Goal: Task Accomplishment & Management: Manage account settings

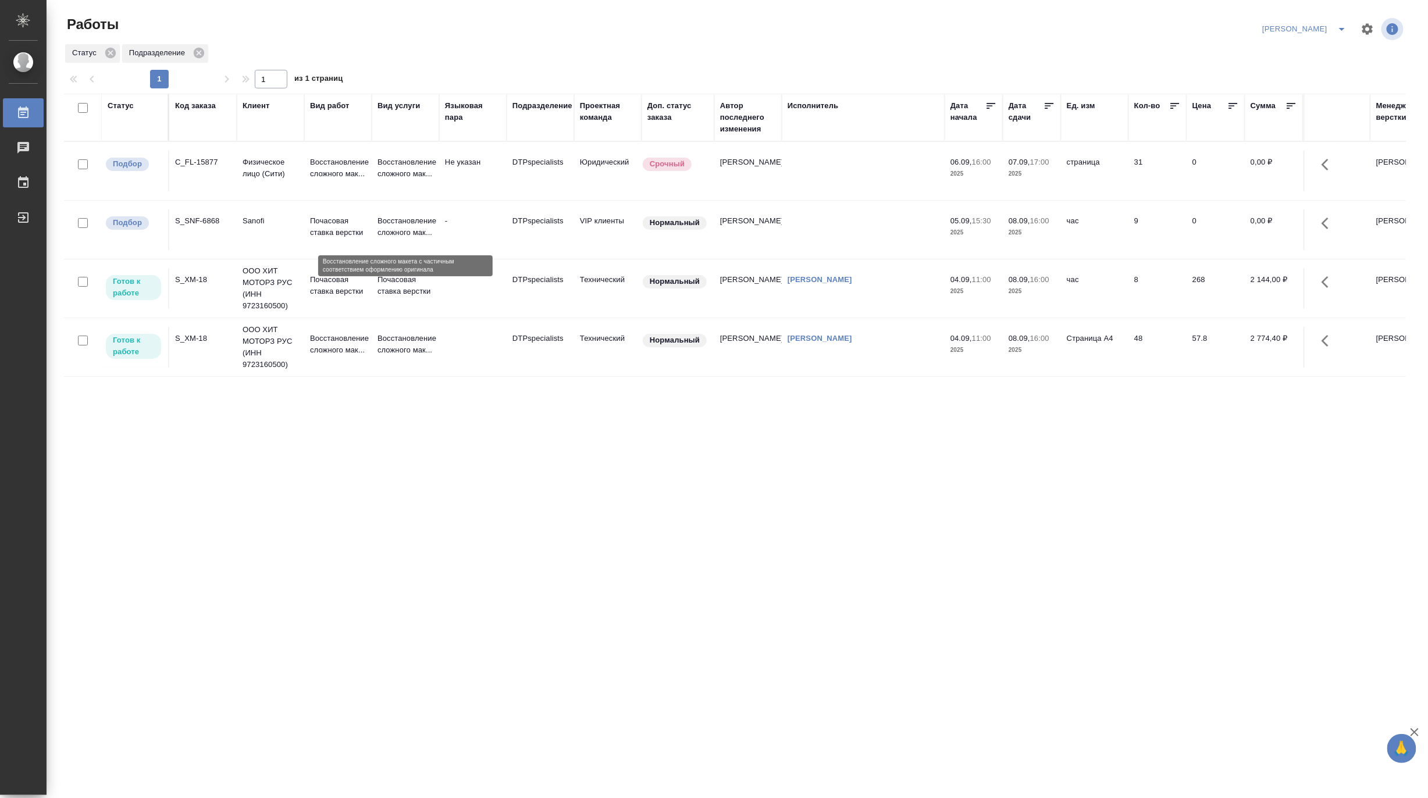
click at [409, 227] on p "Восстановление сложного мак..." at bounding box center [405, 226] width 56 height 23
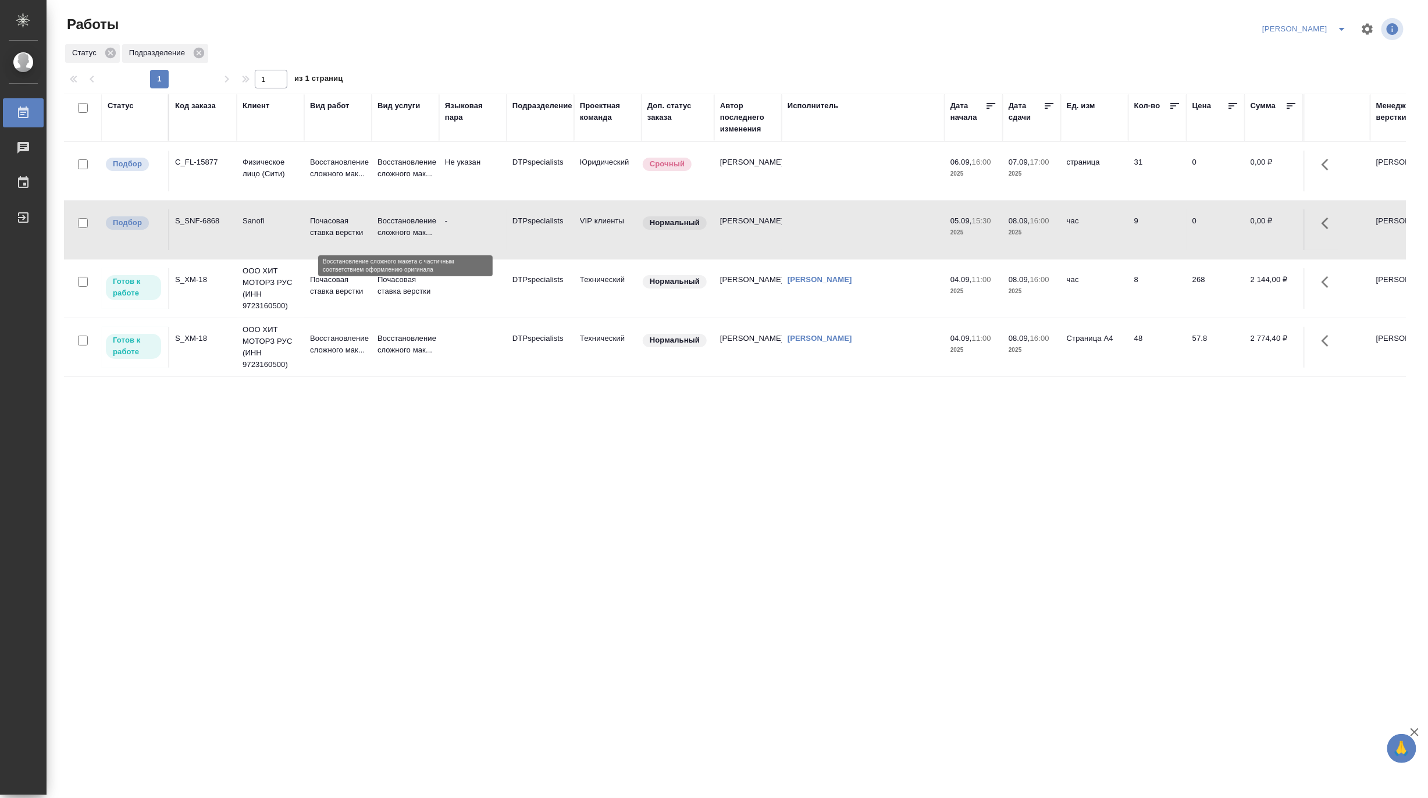
click at [409, 227] on p "Восстановление сложного мак..." at bounding box center [405, 226] width 56 height 23
click at [332, 253] on tr "Готов к работе S_SNF-6868 Sanofi Почасовая ставка верстки Восстановление сложно…" at bounding box center [1006, 230] width 1885 height 59
click at [347, 281] on p "Почасовая ставка верстки" at bounding box center [338, 285] width 56 height 23
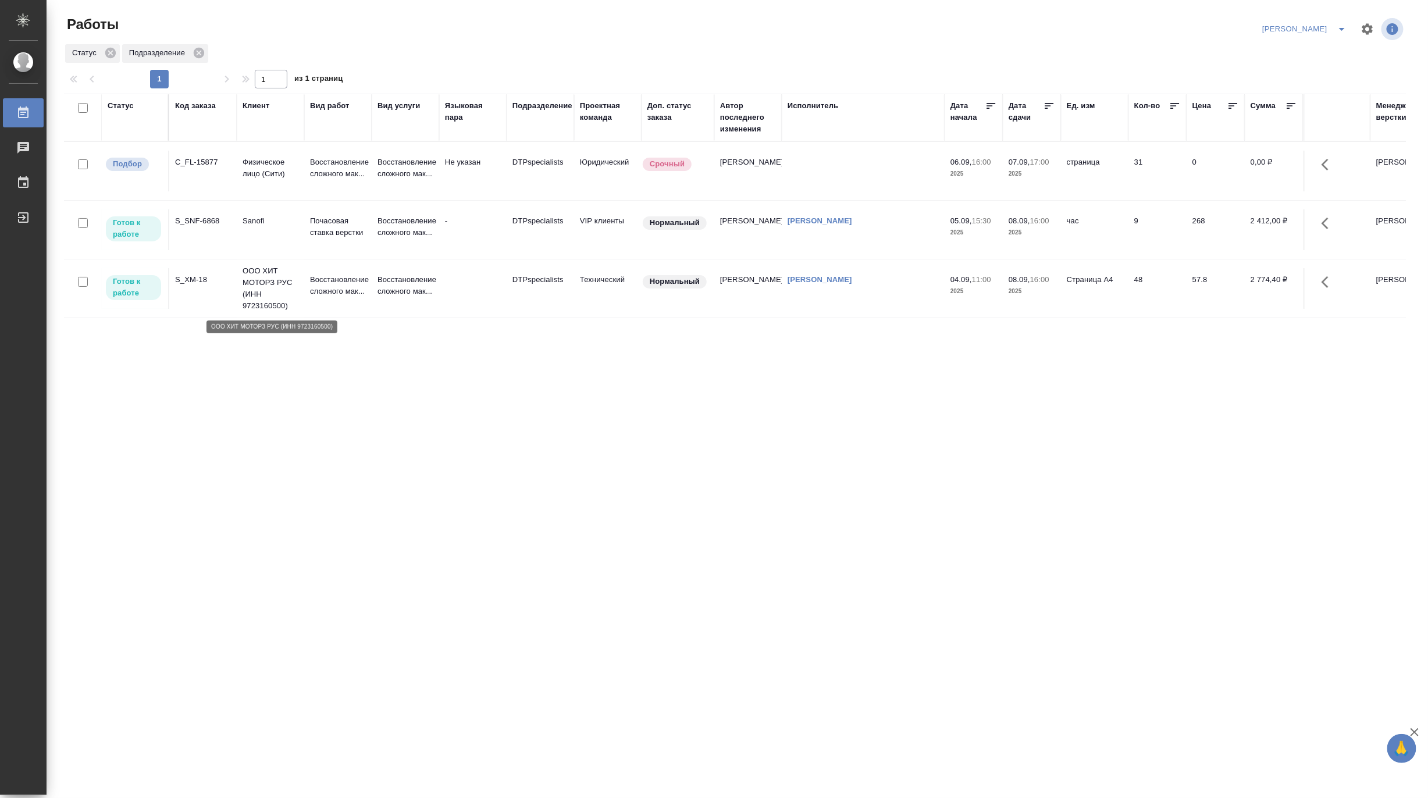
click at [263, 286] on p "ООО ХИТ МОТОРЗ РУС (ИНН 9723160500)" at bounding box center [270, 288] width 56 height 47
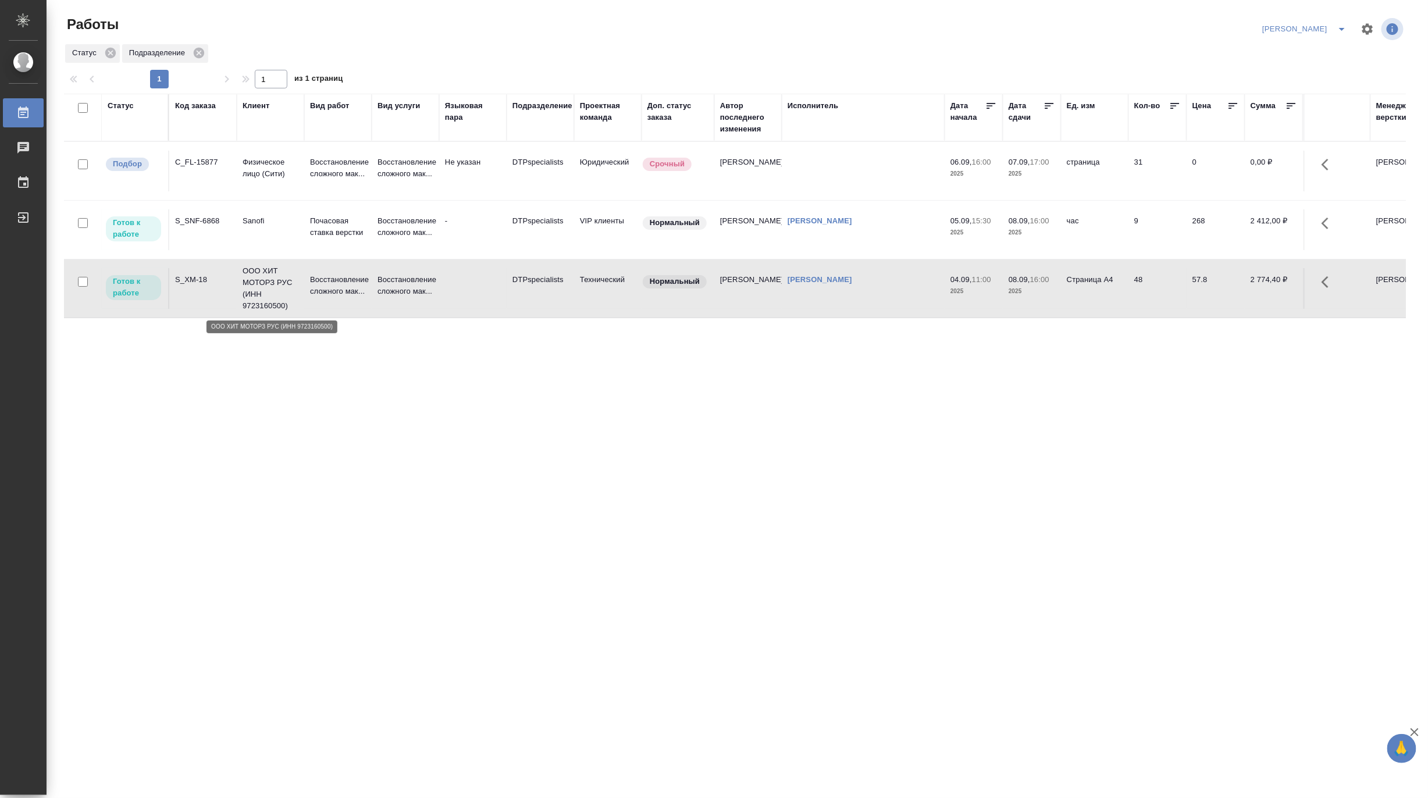
click at [263, 286] on p "ООО ХИТ МОТОРЗ РУС (ИНН 9723160500)" at bounding box center [270, 288] width 56 height 47
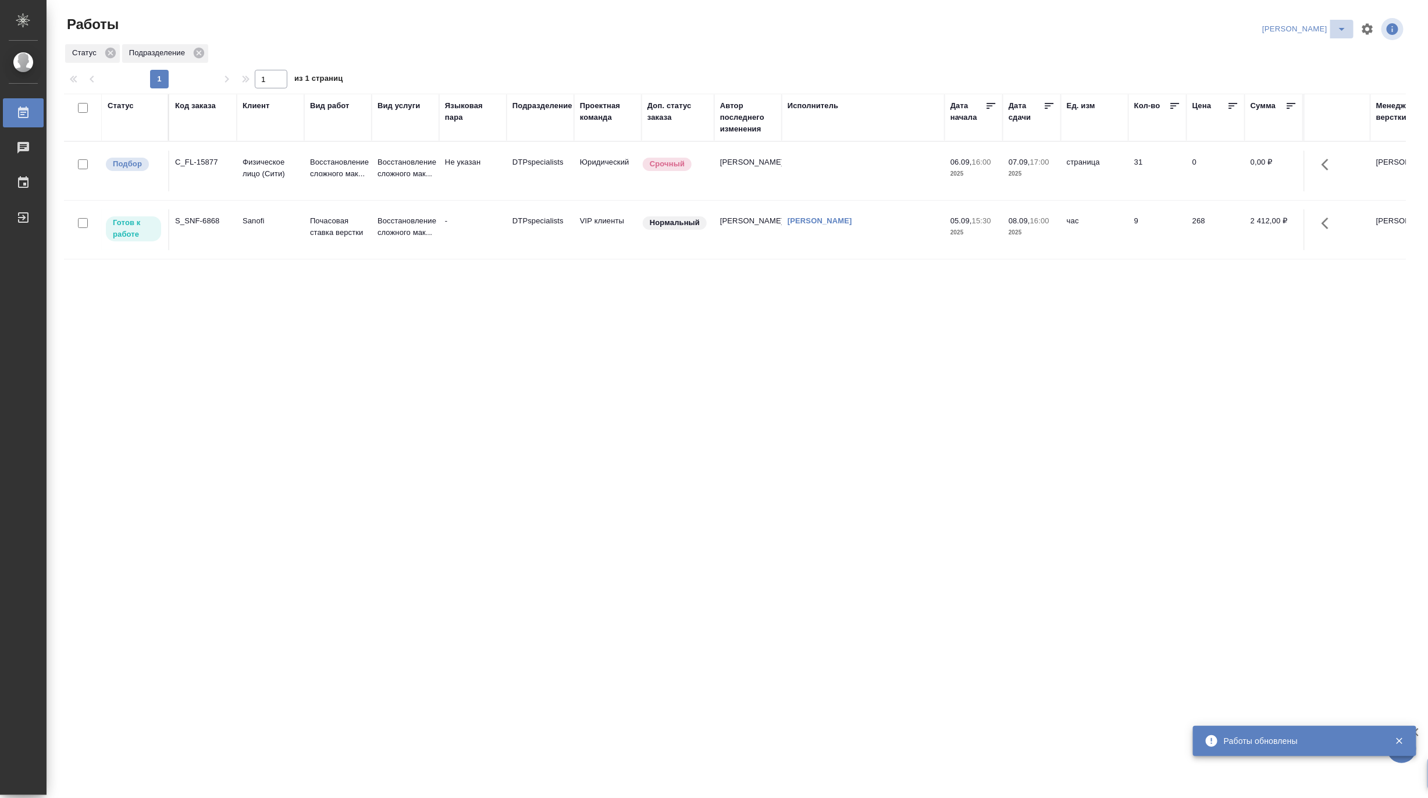
click at [1348, 23] on icon "split button" at bounding box center [1342, 29] width 14 height 14
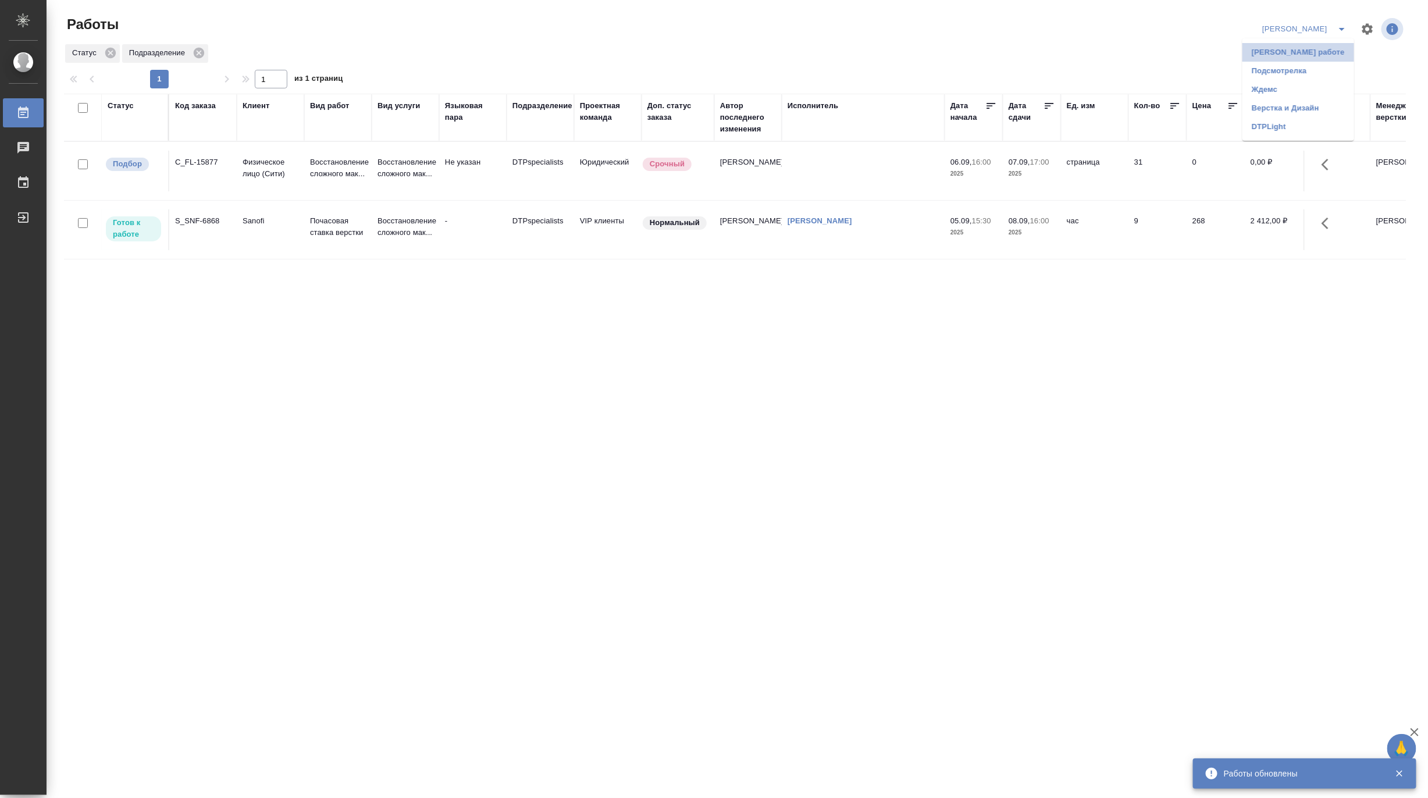
click at [1331, 53] on li "Матвеева_В работе" at bounding box center [1298, 52] width 112 height 19
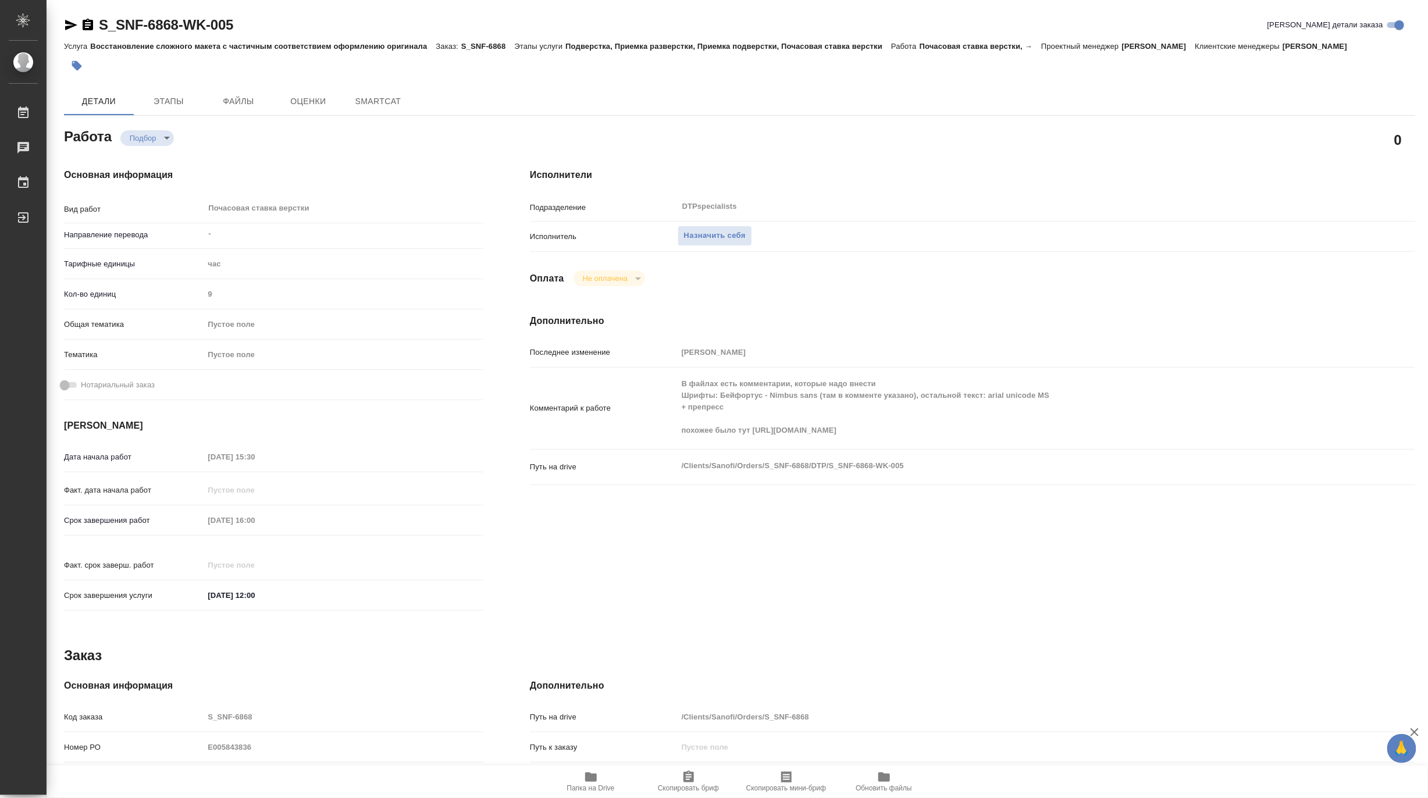
type textarea "x"
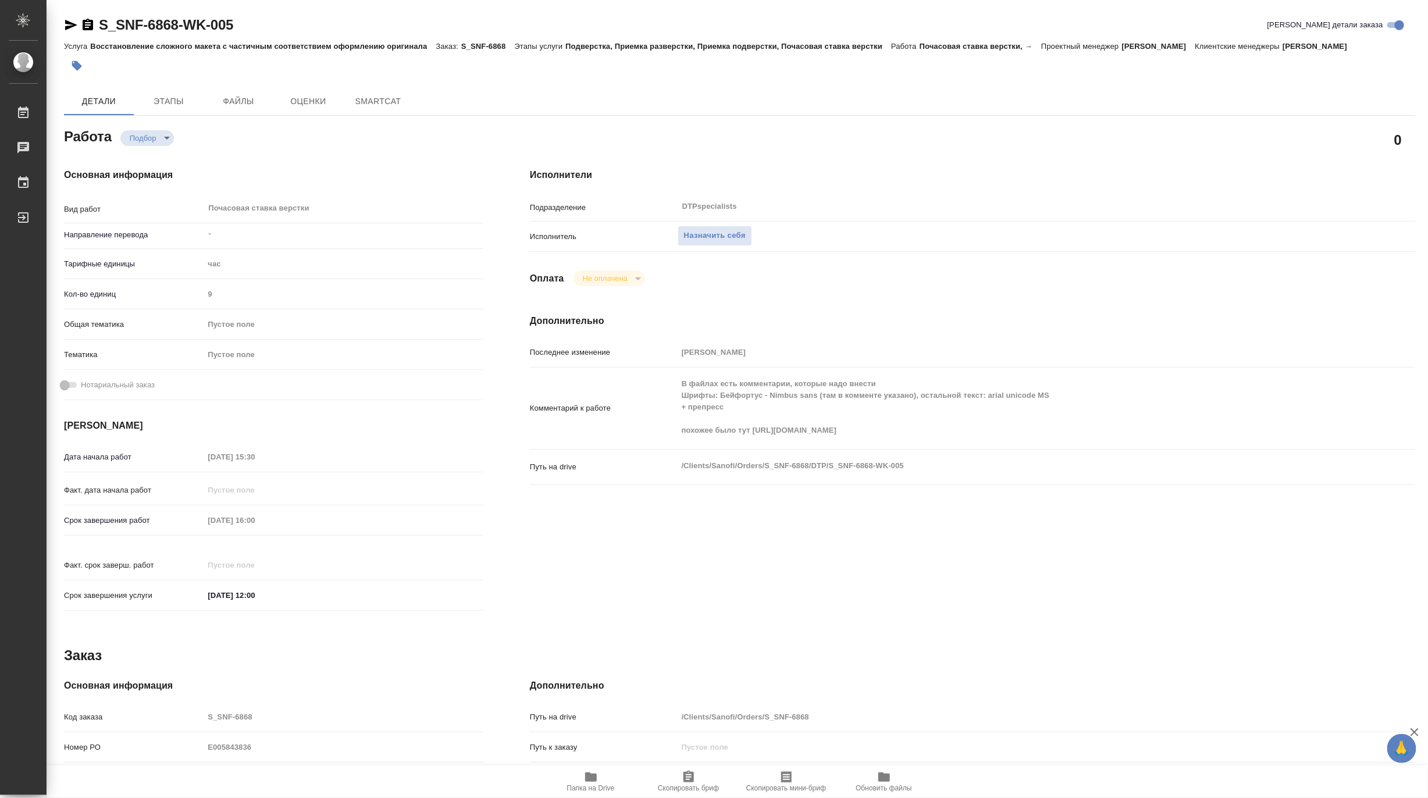
type textarea "x"
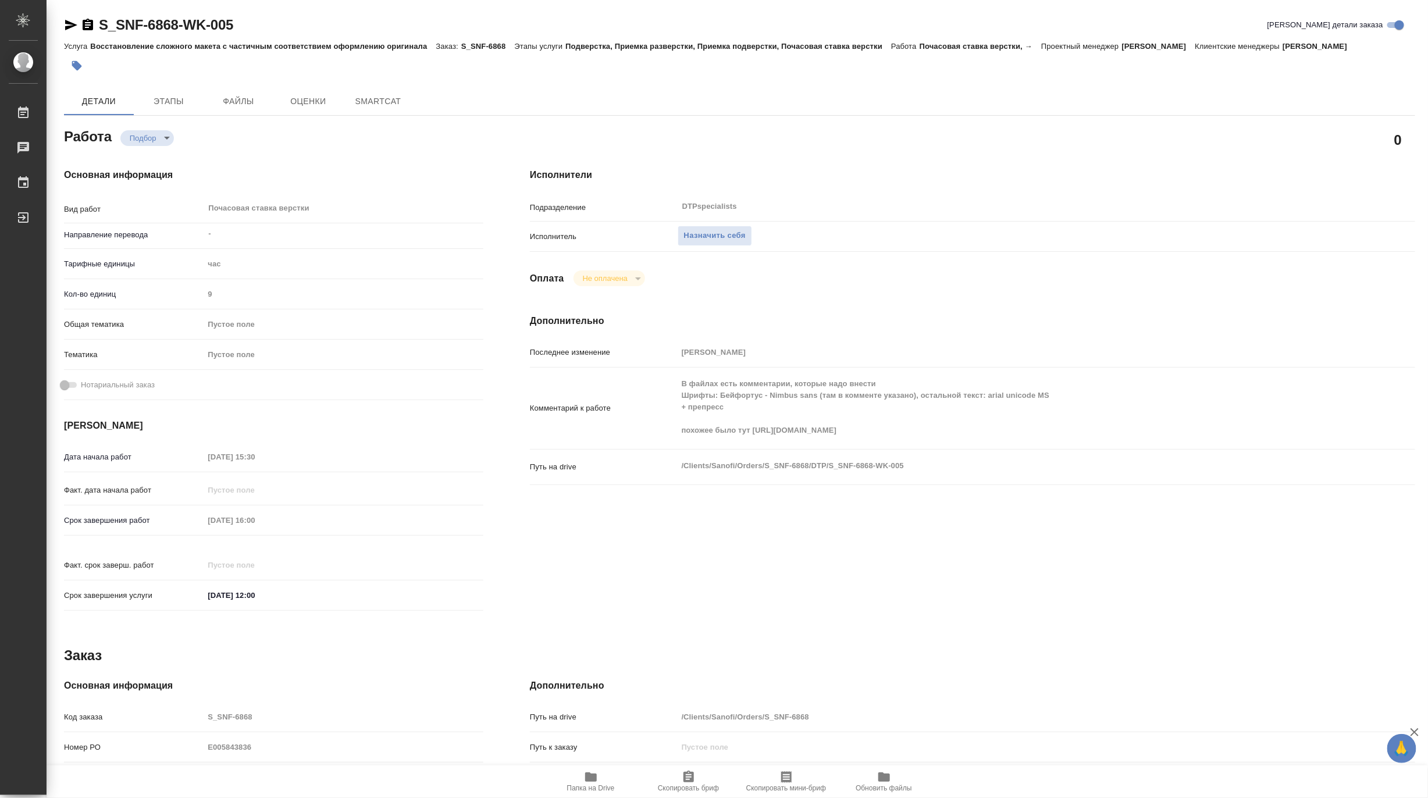
type textarea "x"
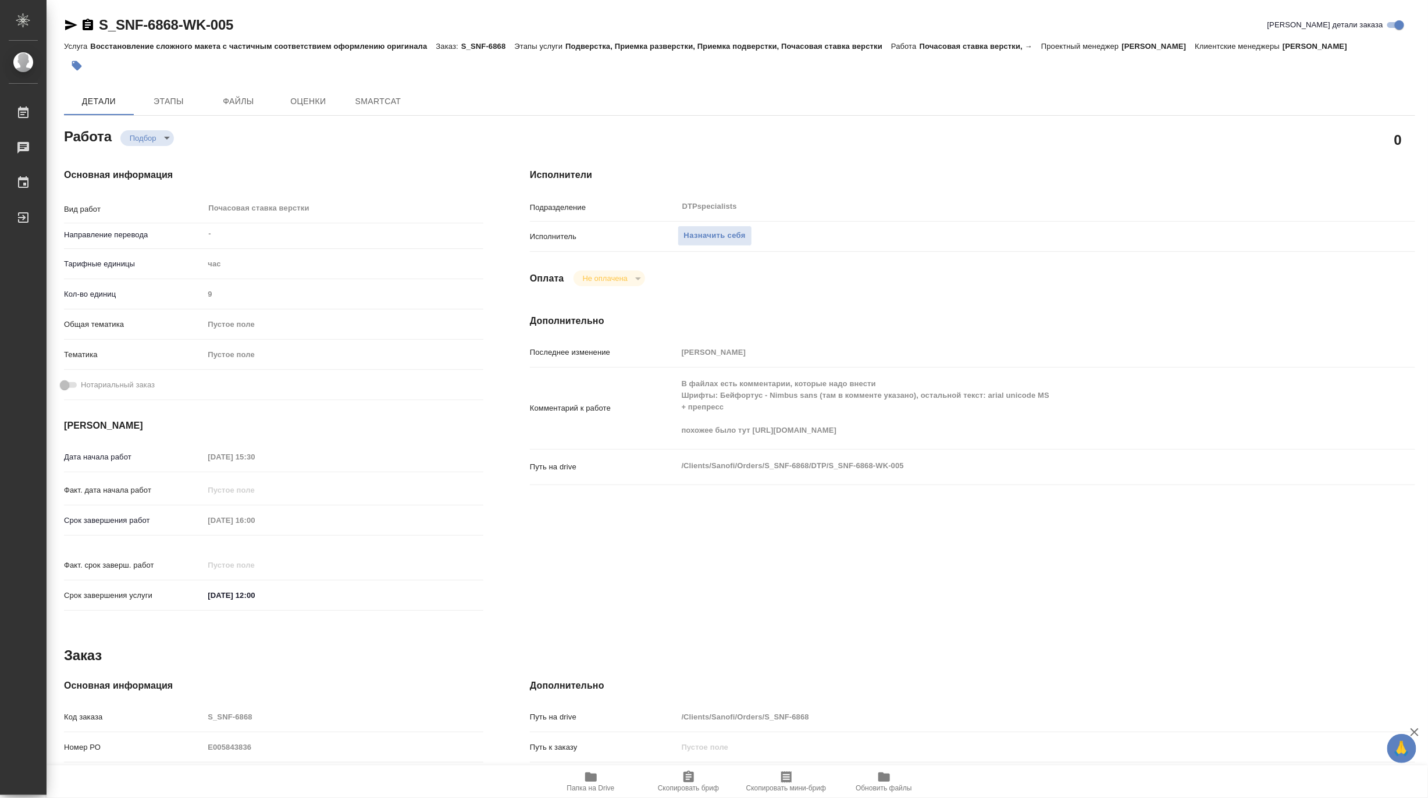
type textarea "x"
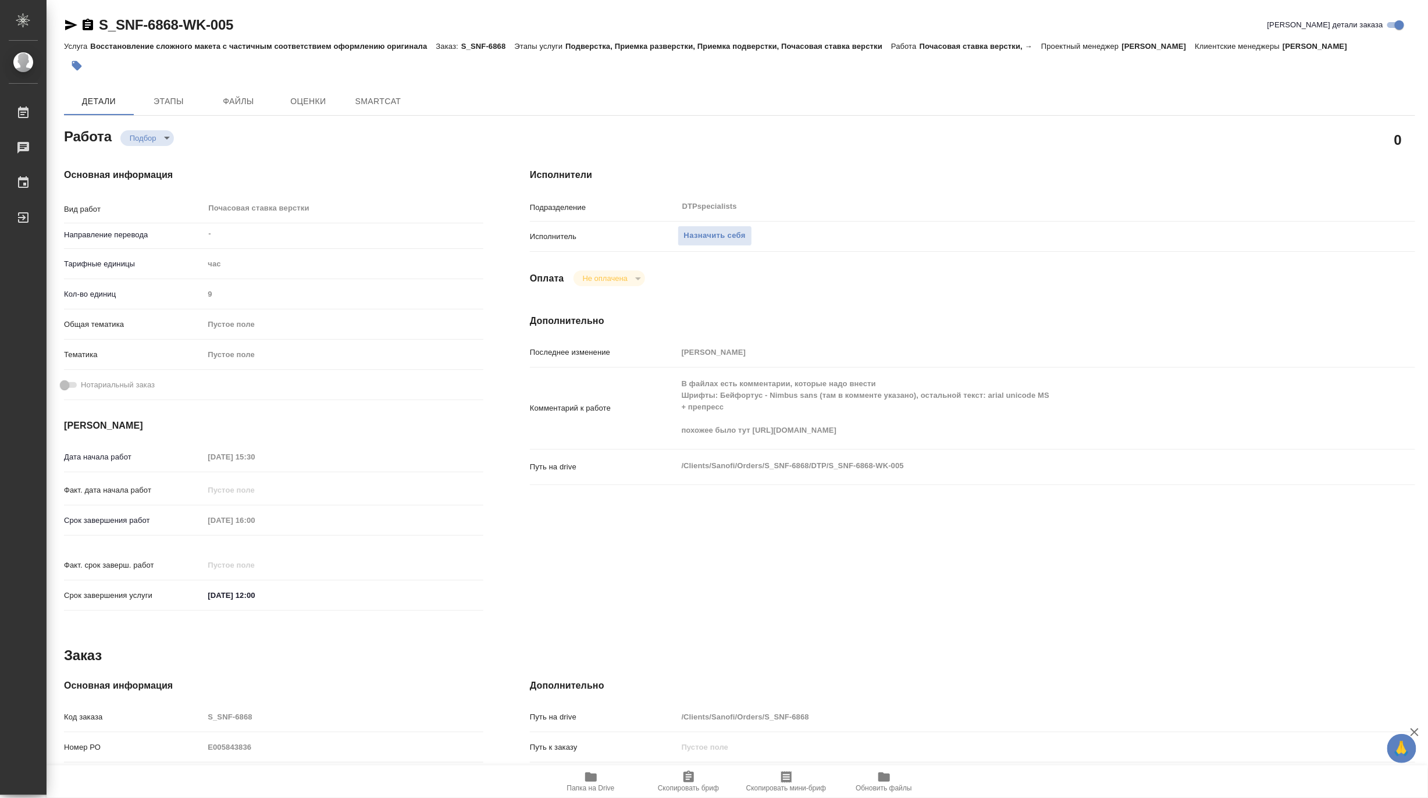
type textarea "x"
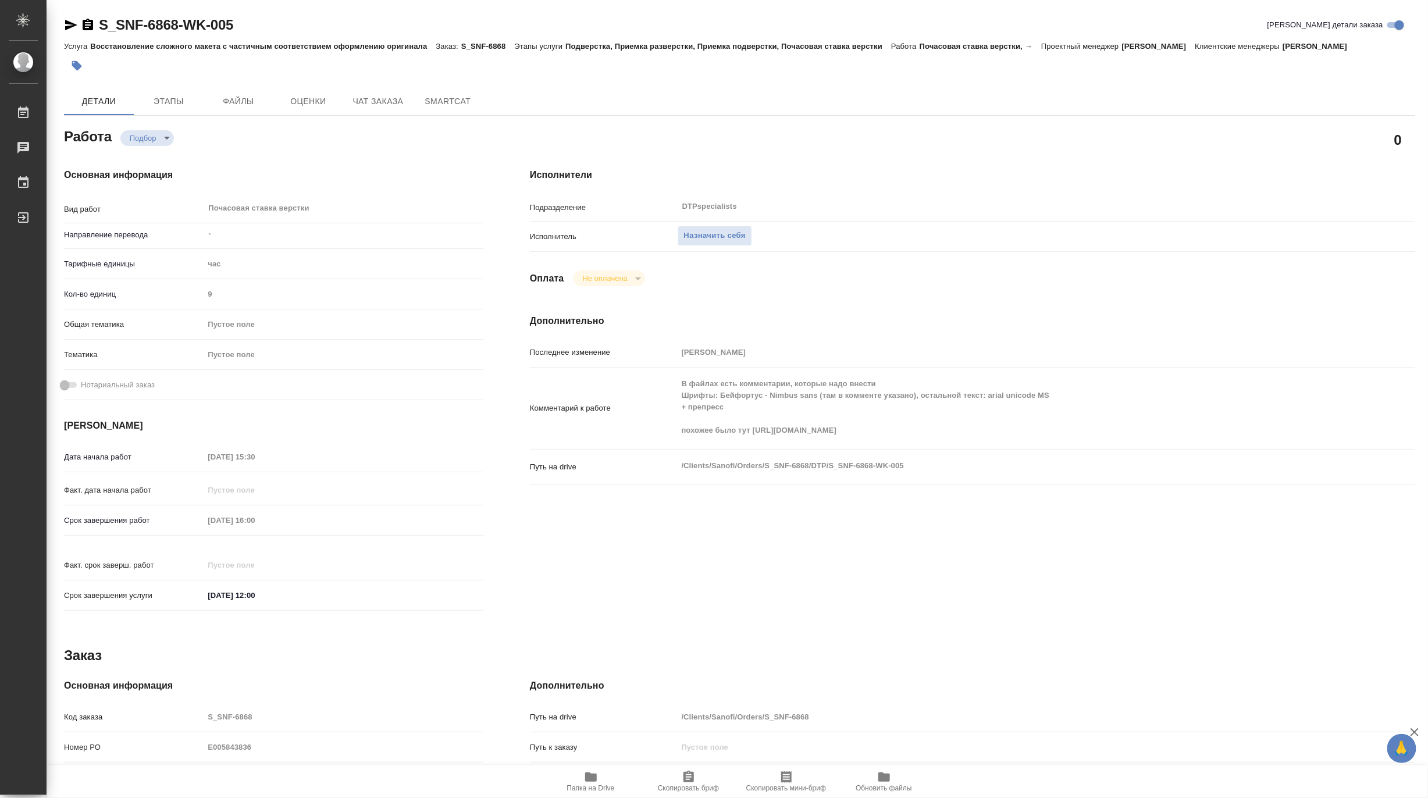
type textarea "x"
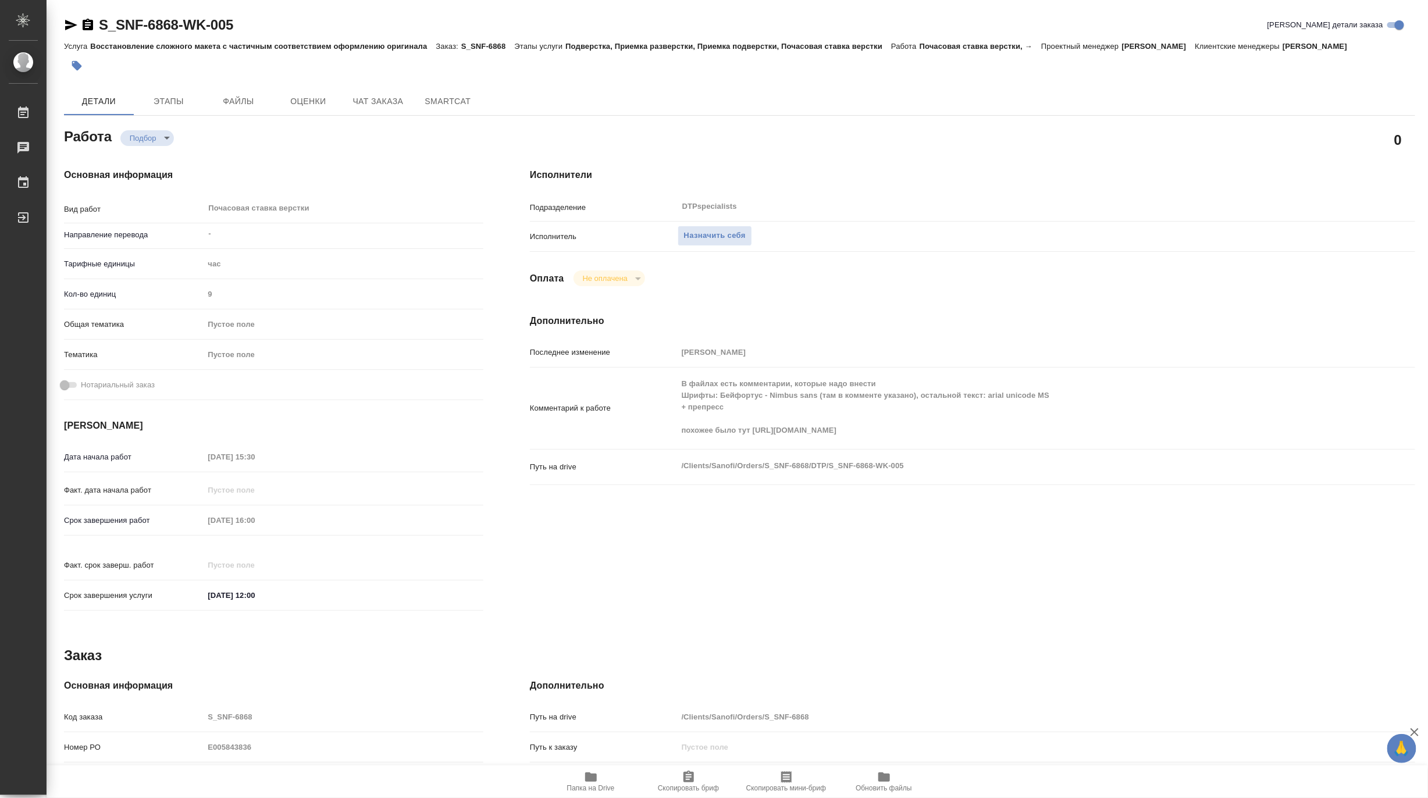
type textarea "x"
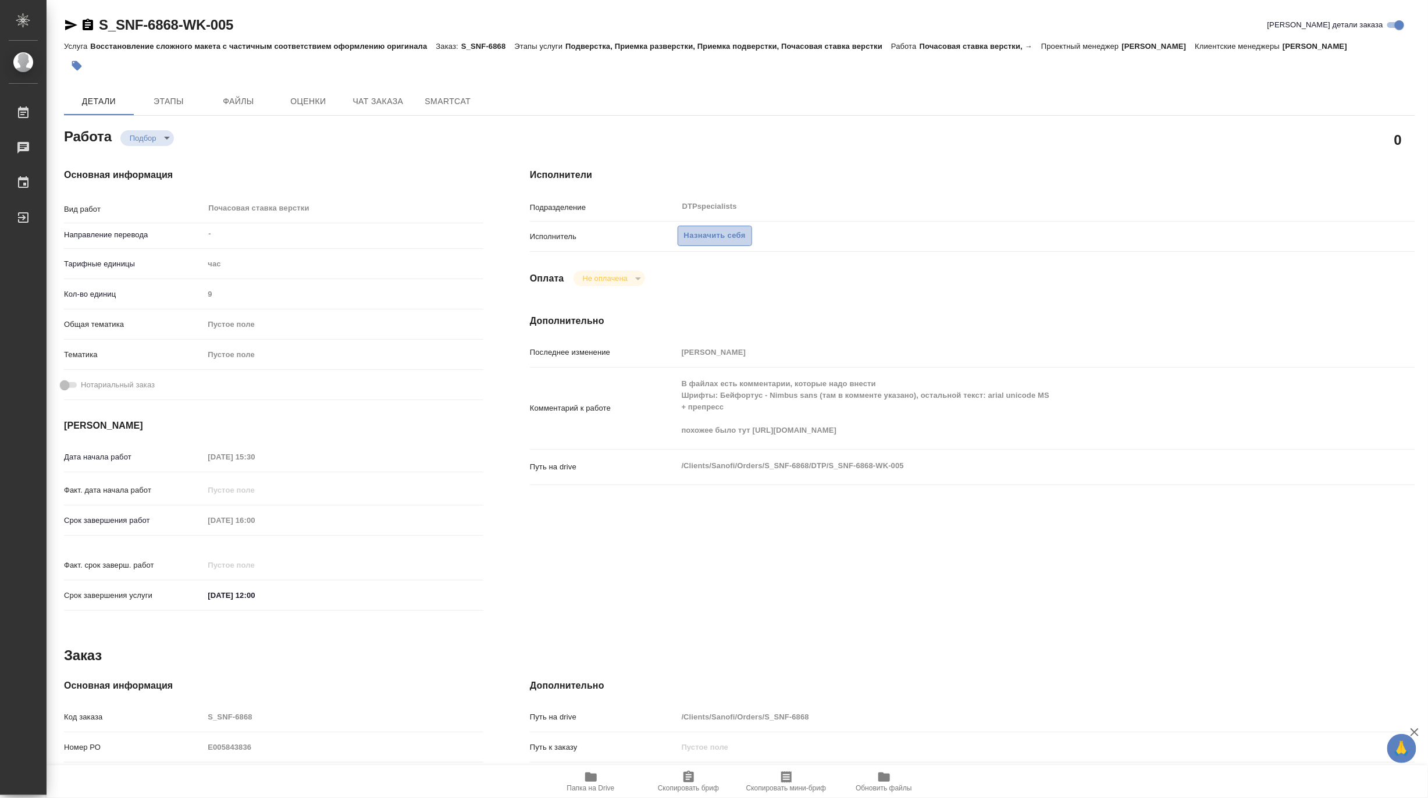
click at [720, 236] on span "Назначить себя" at bounding box center [715, 235] width 62 height 13
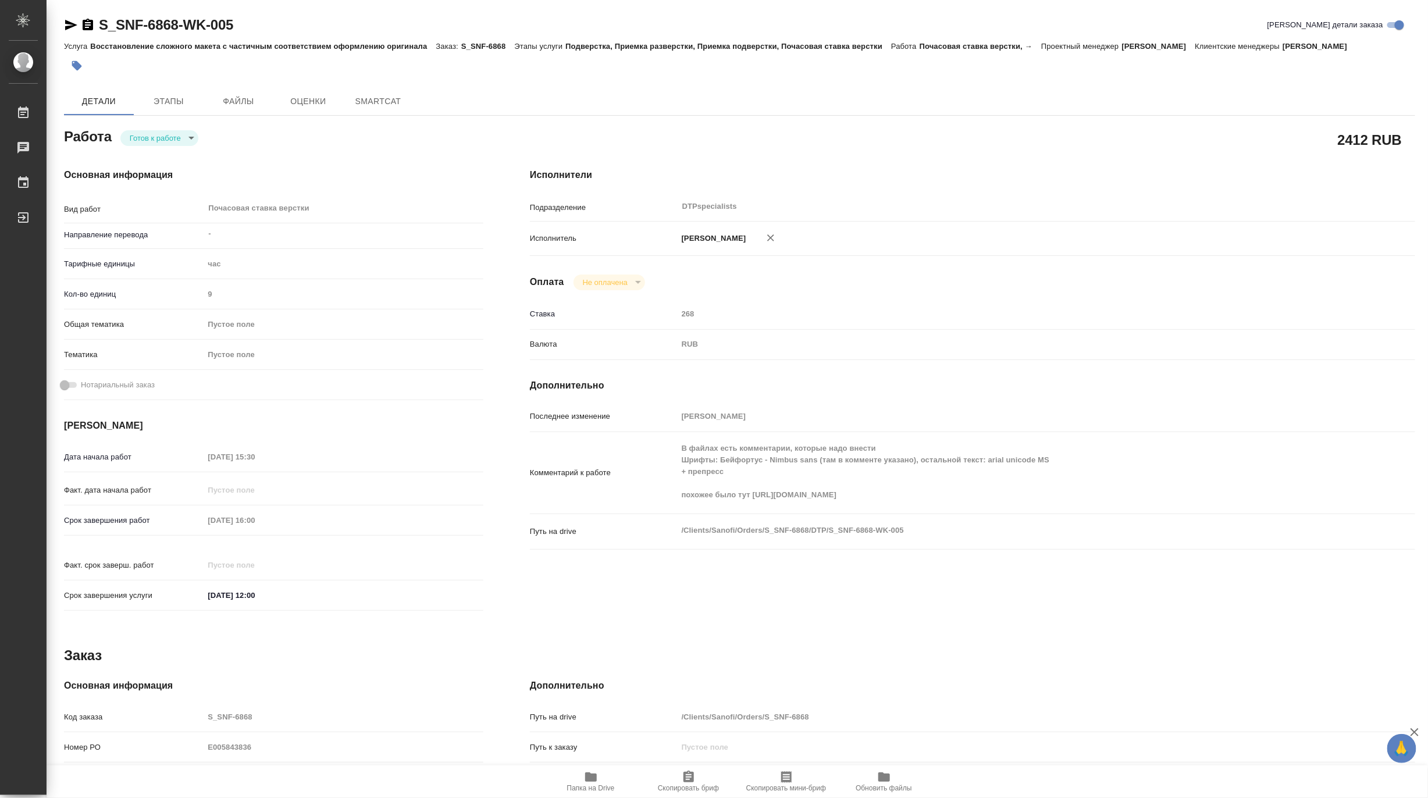
type textarea "x"
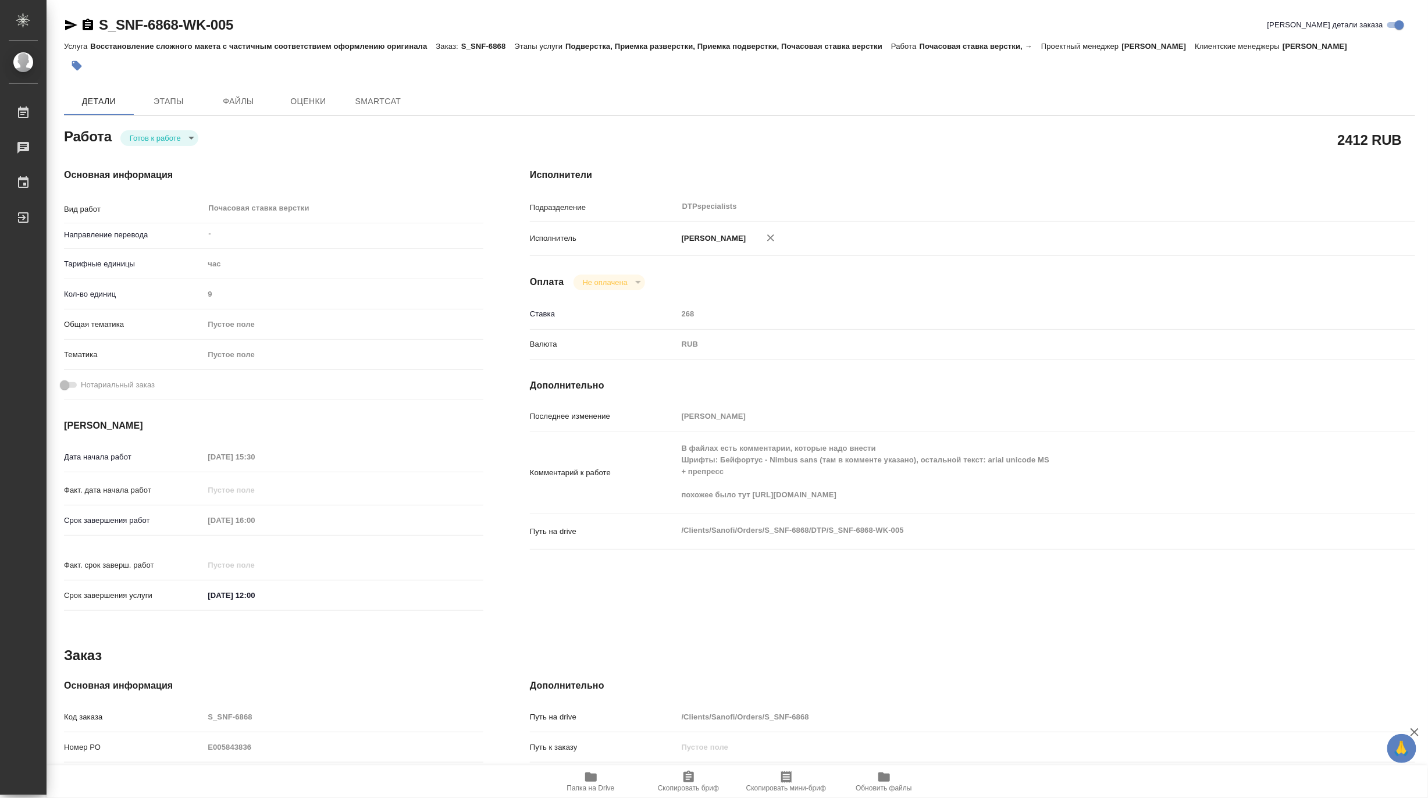
type textarea "x"
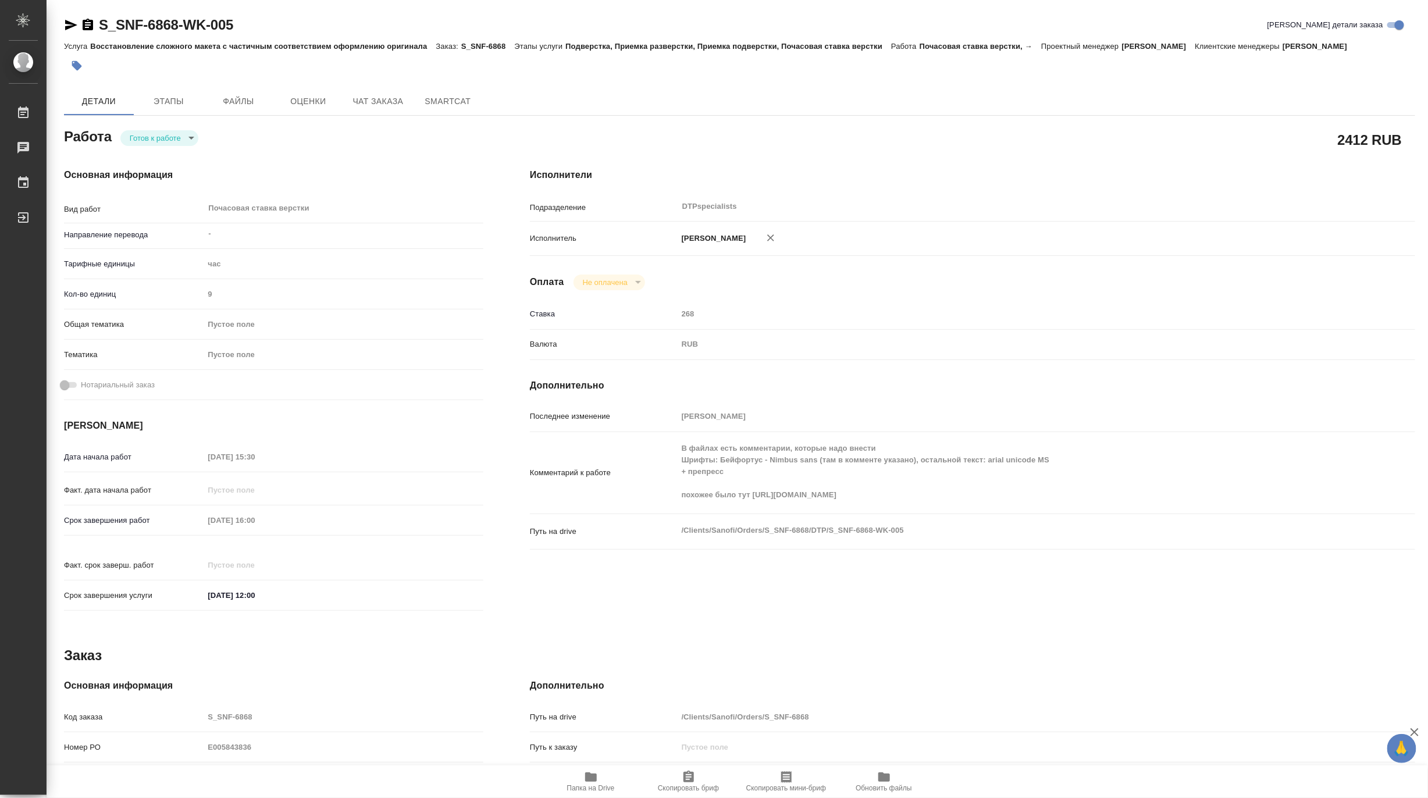
type textarea "x"
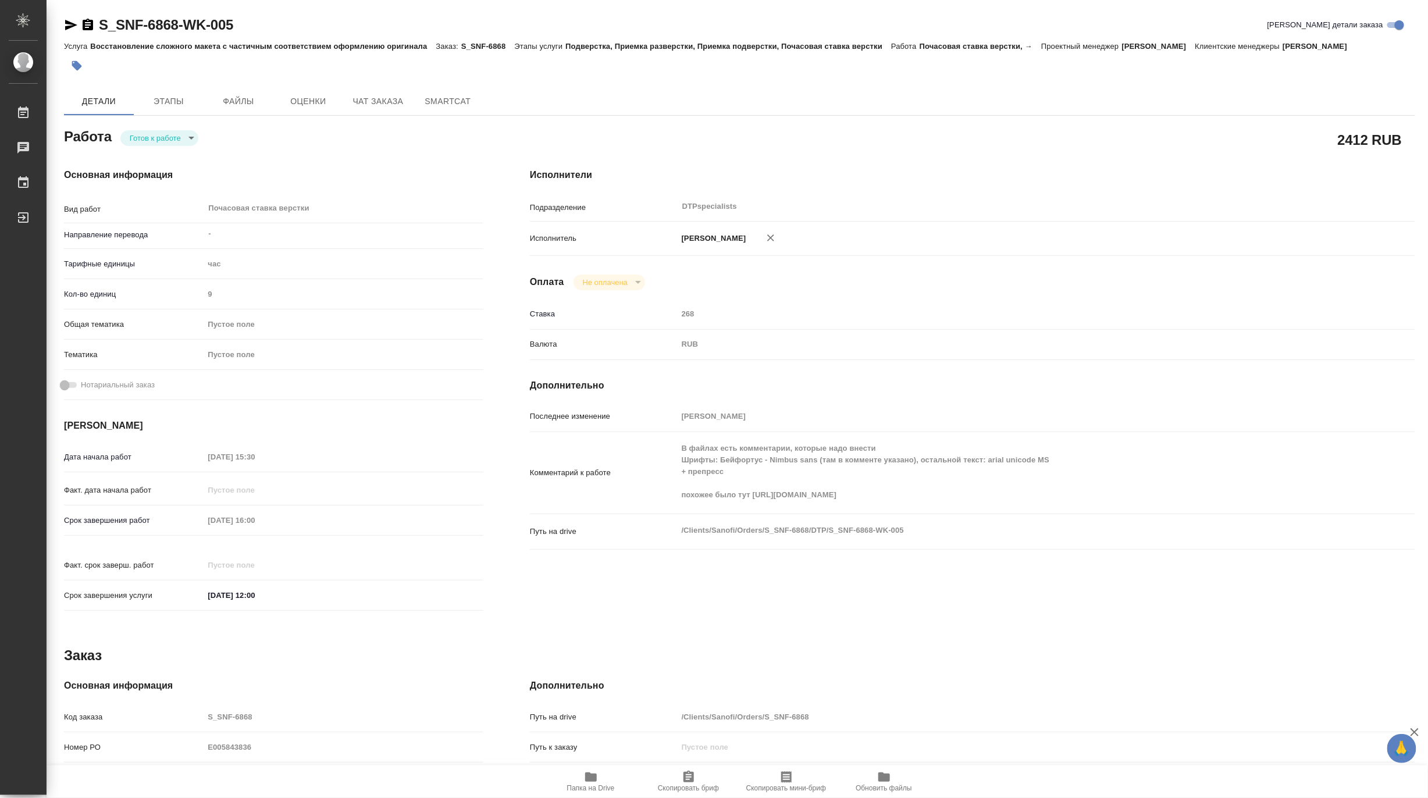
type textarea "x"
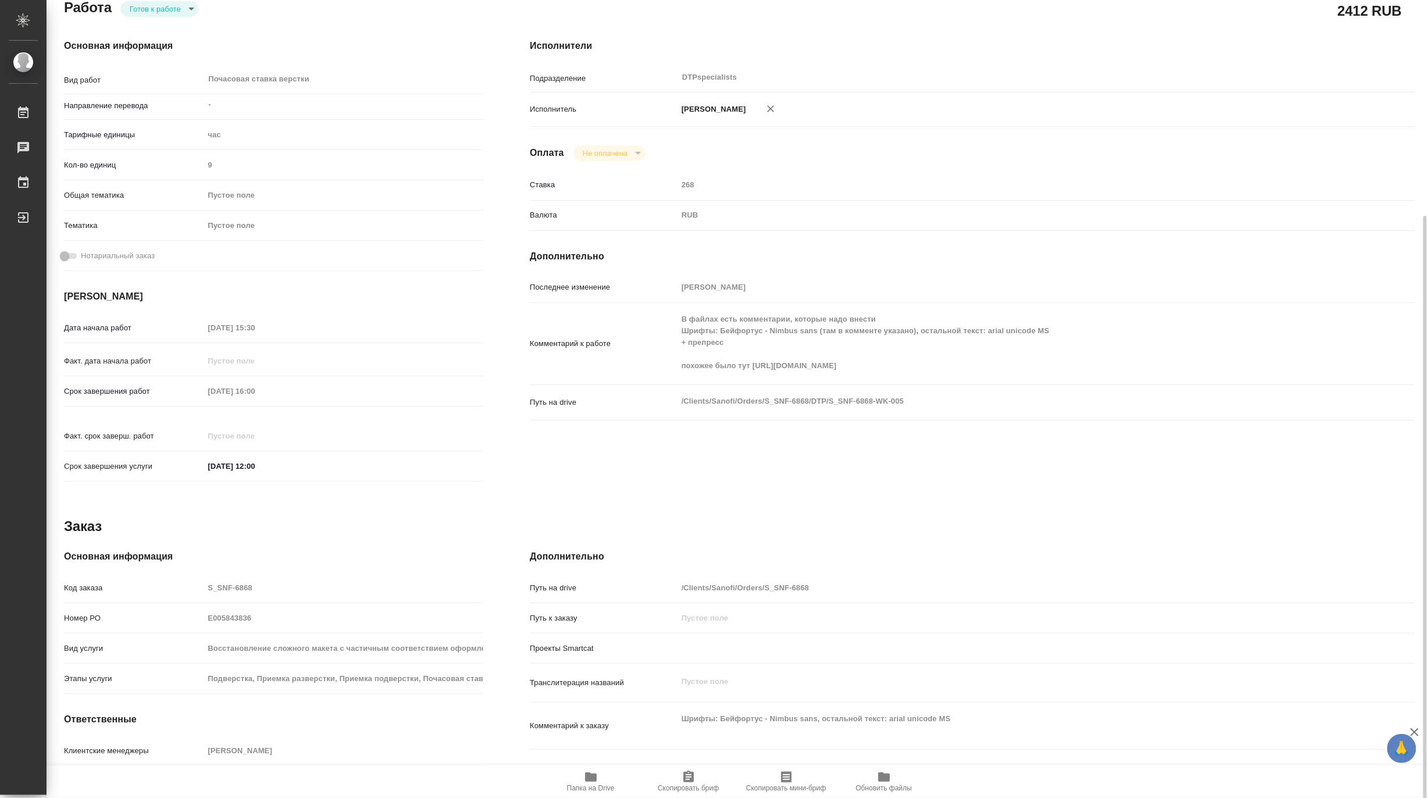
scroll to position [191, 0]
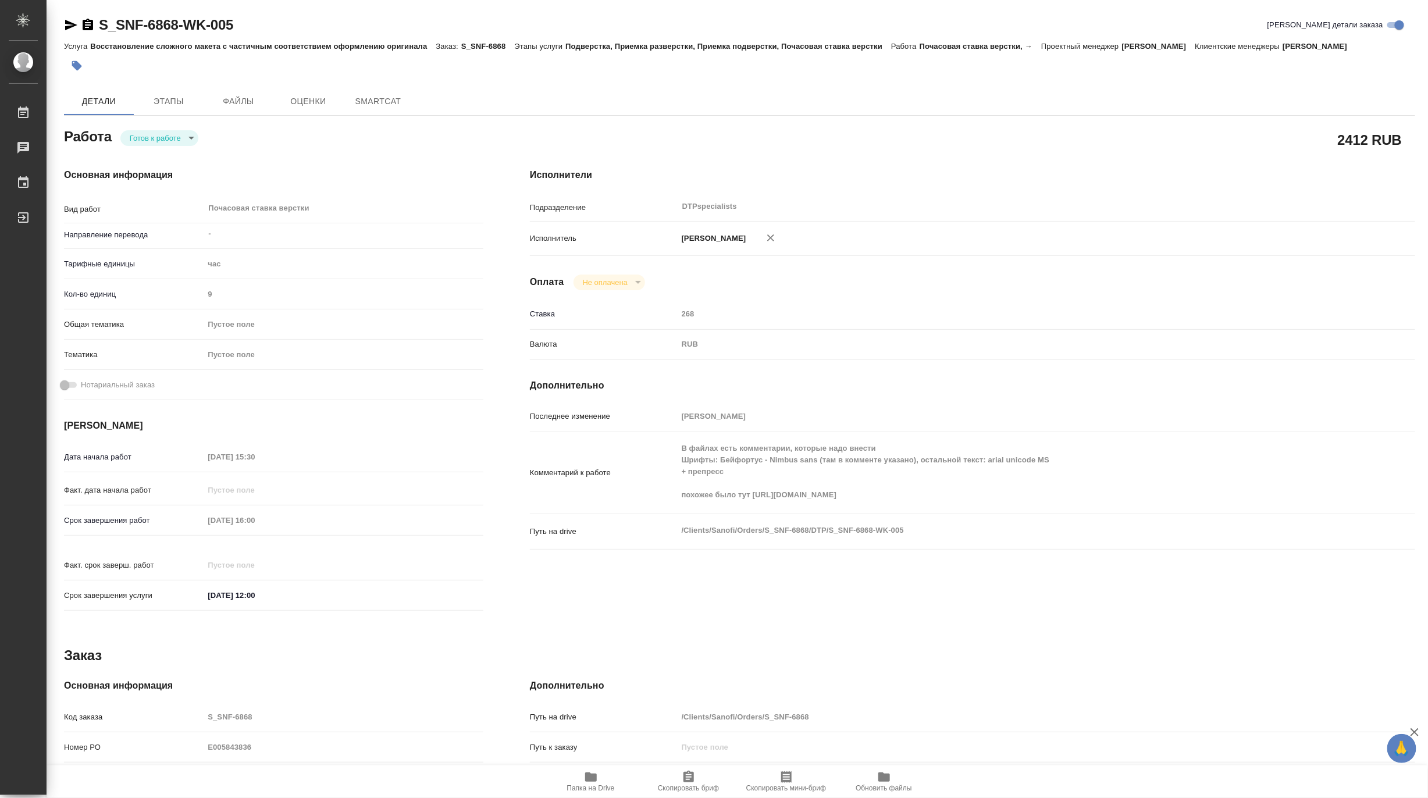
type textarea "x"
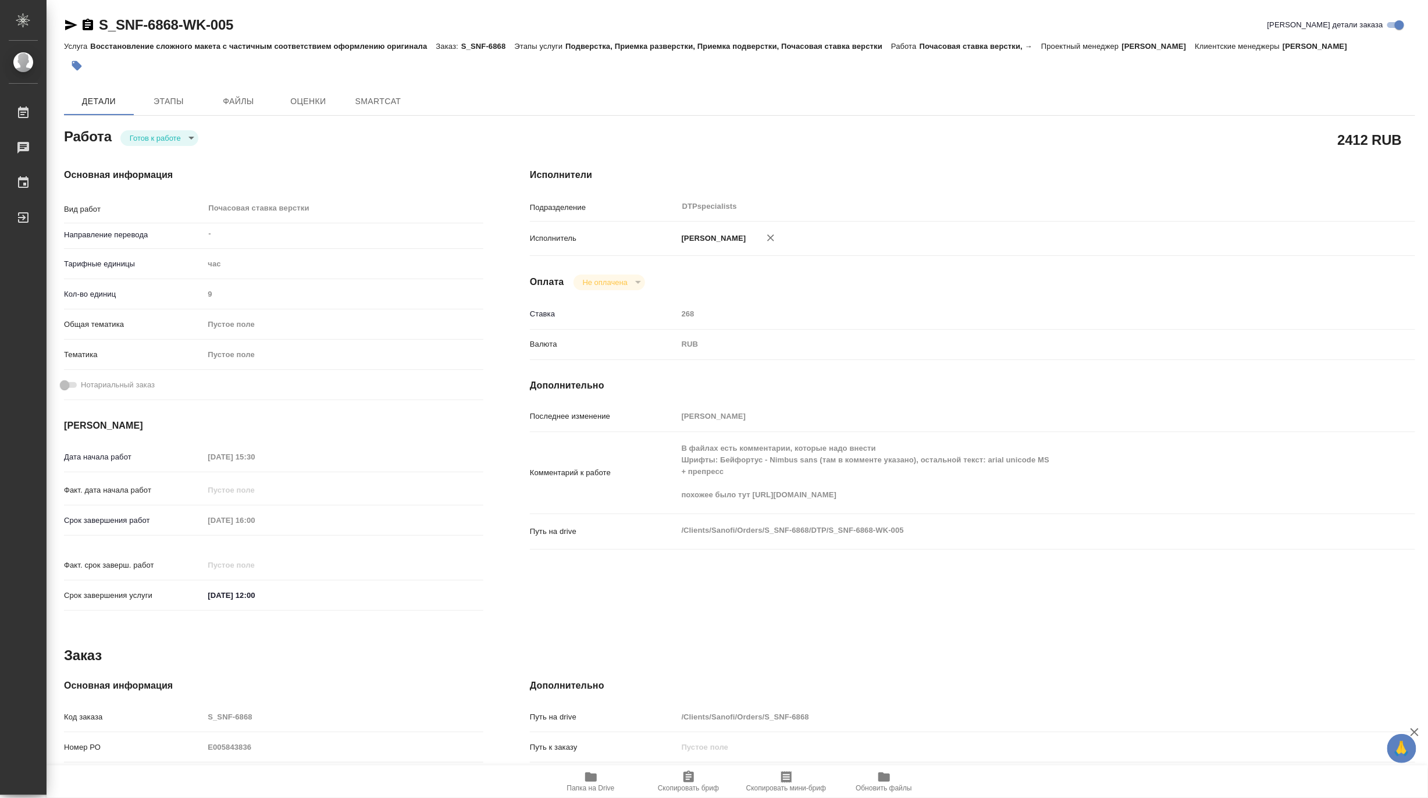
type textarea "x"
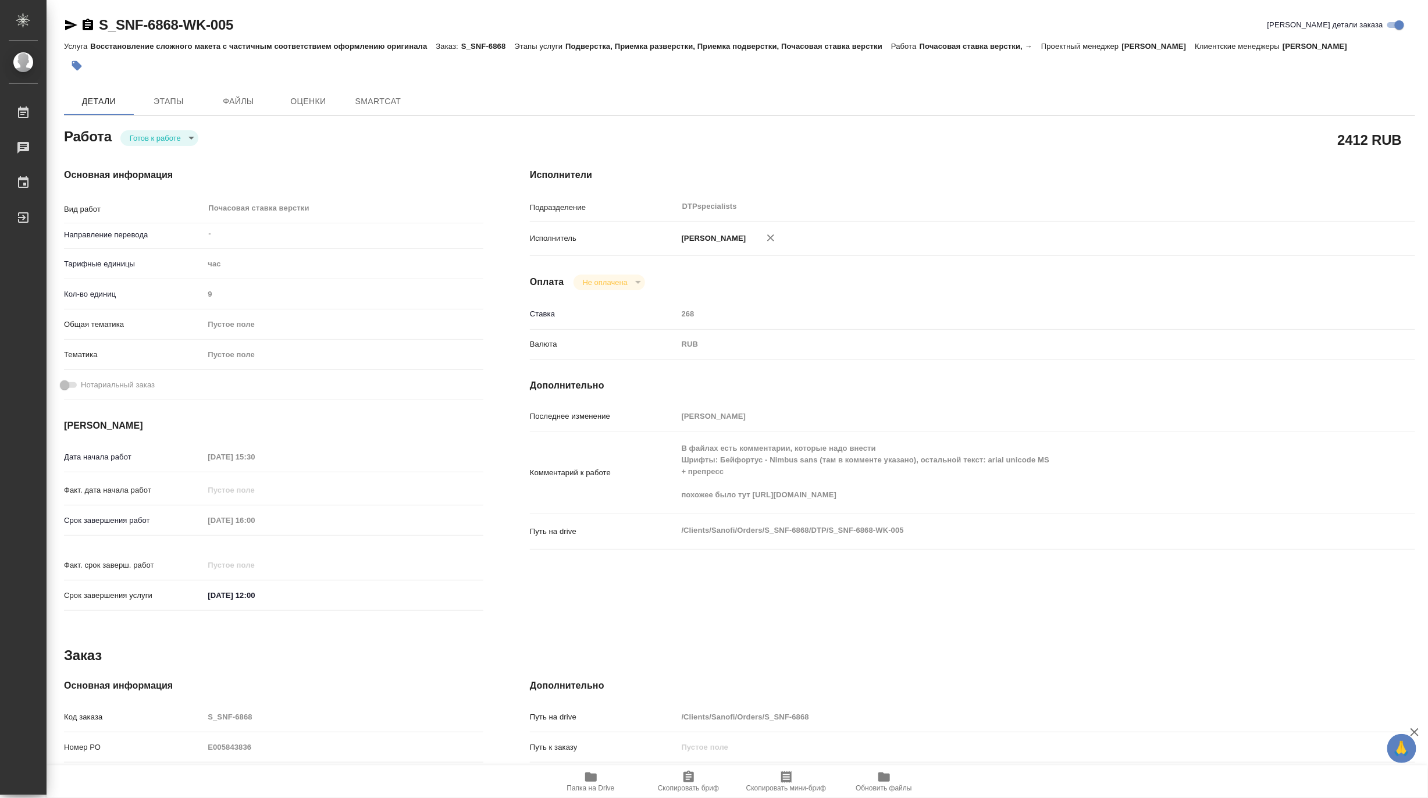
type textarea "x"
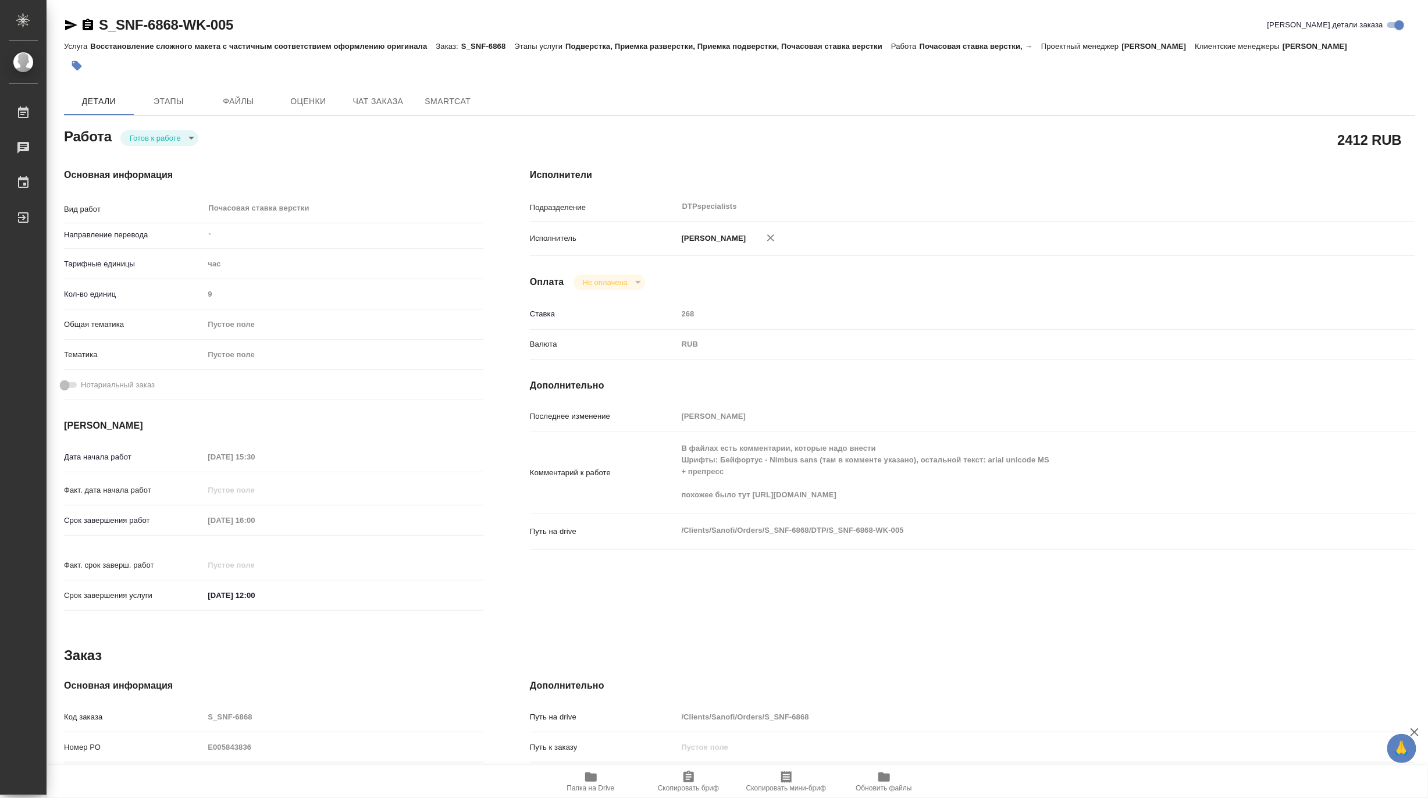
type textarea "x"
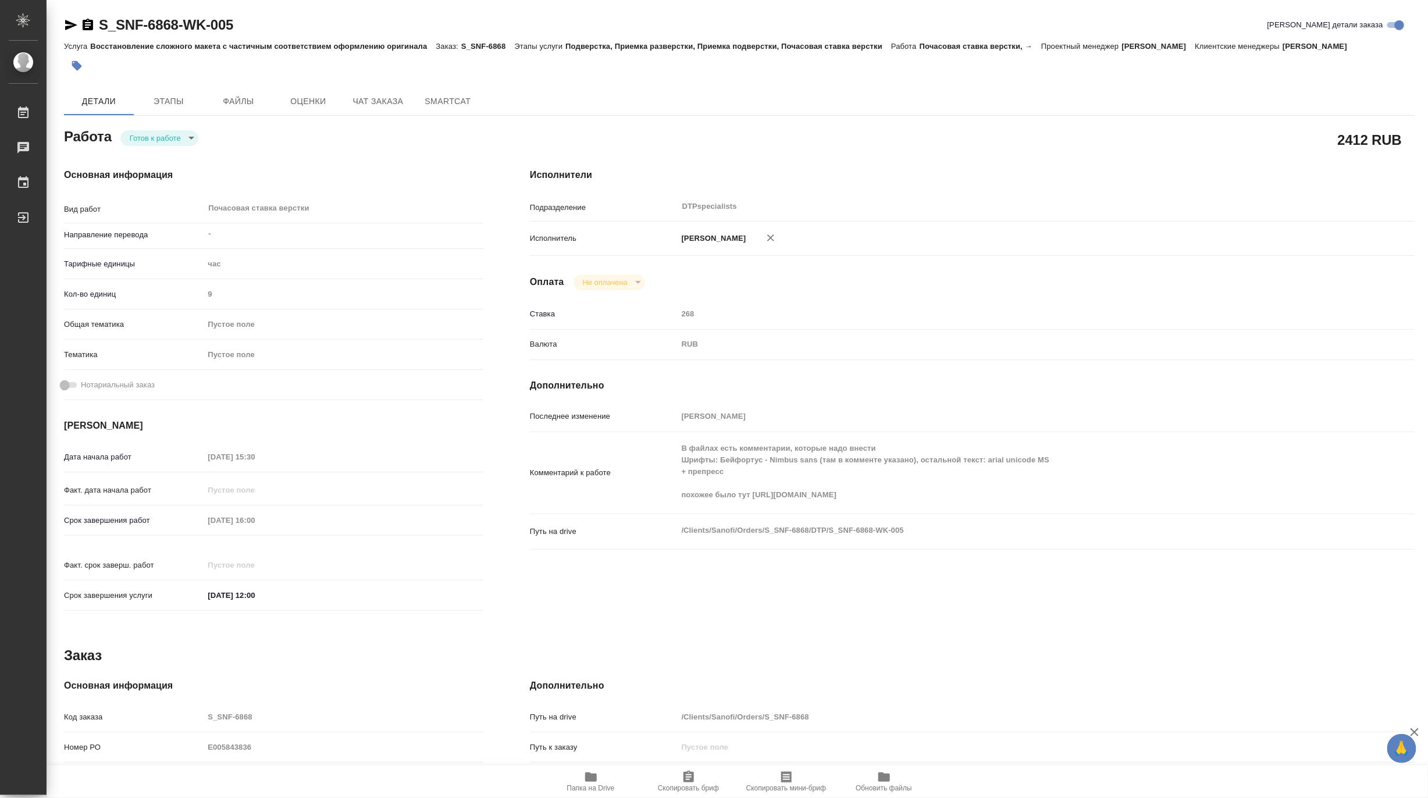
type textarea "x"
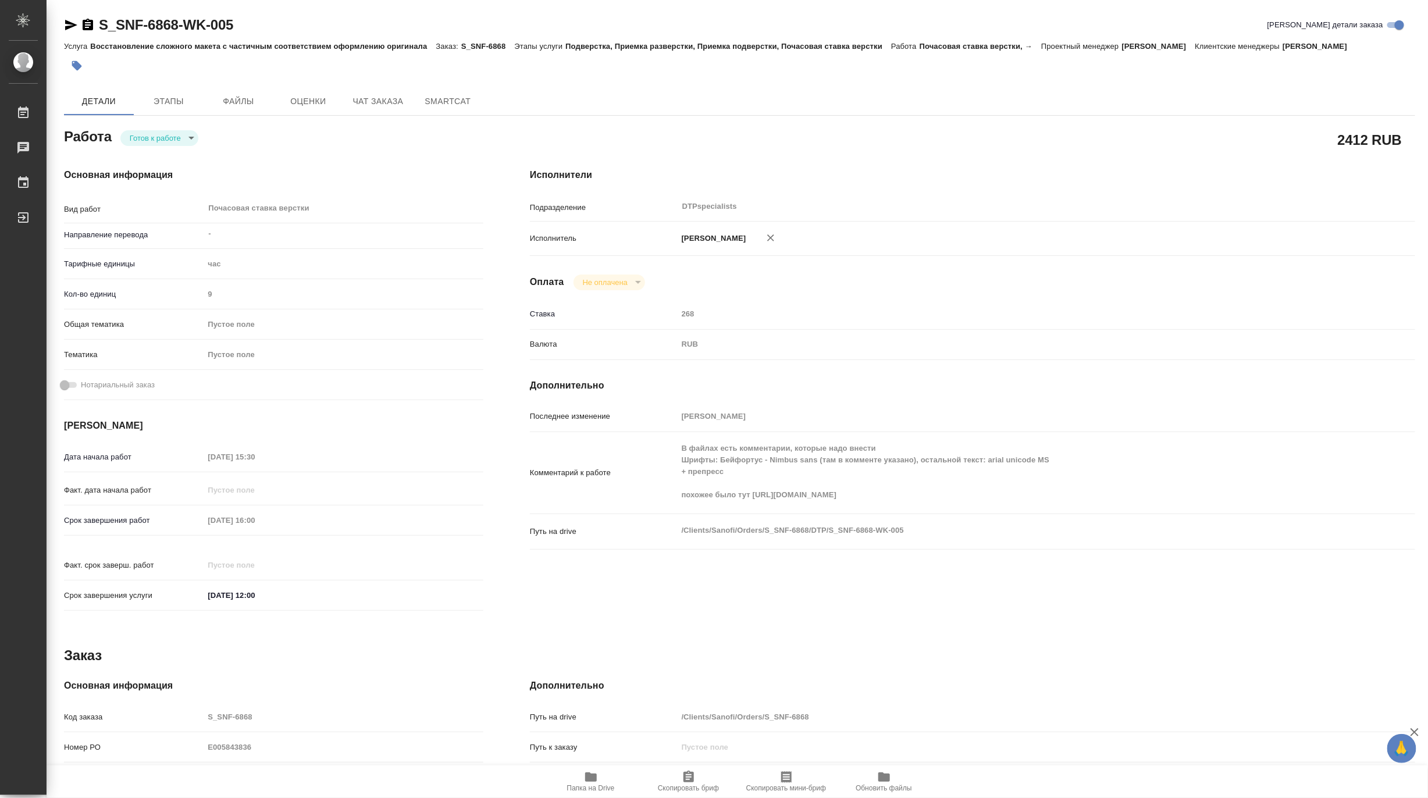
type textarea "x"
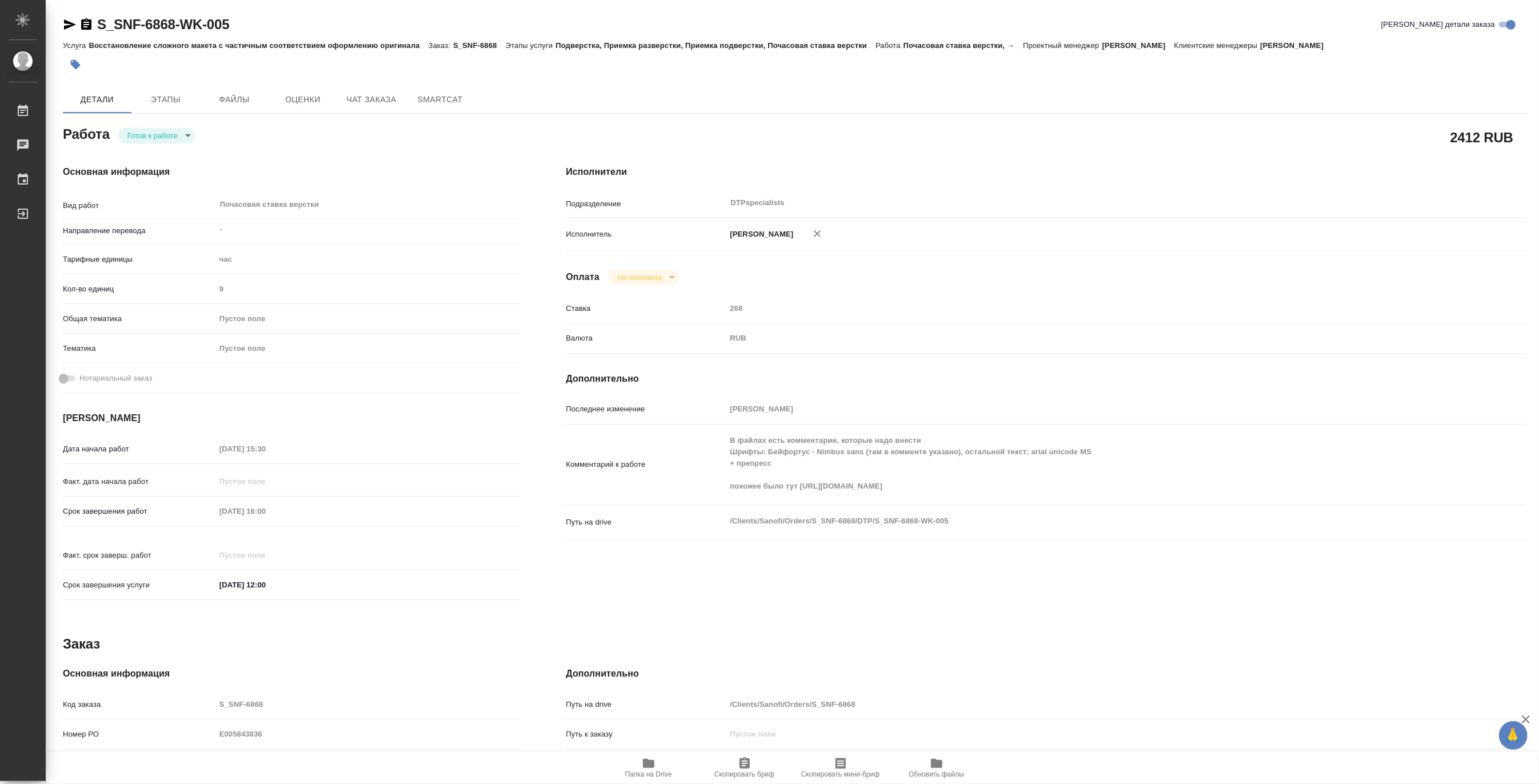
type textarea "x"
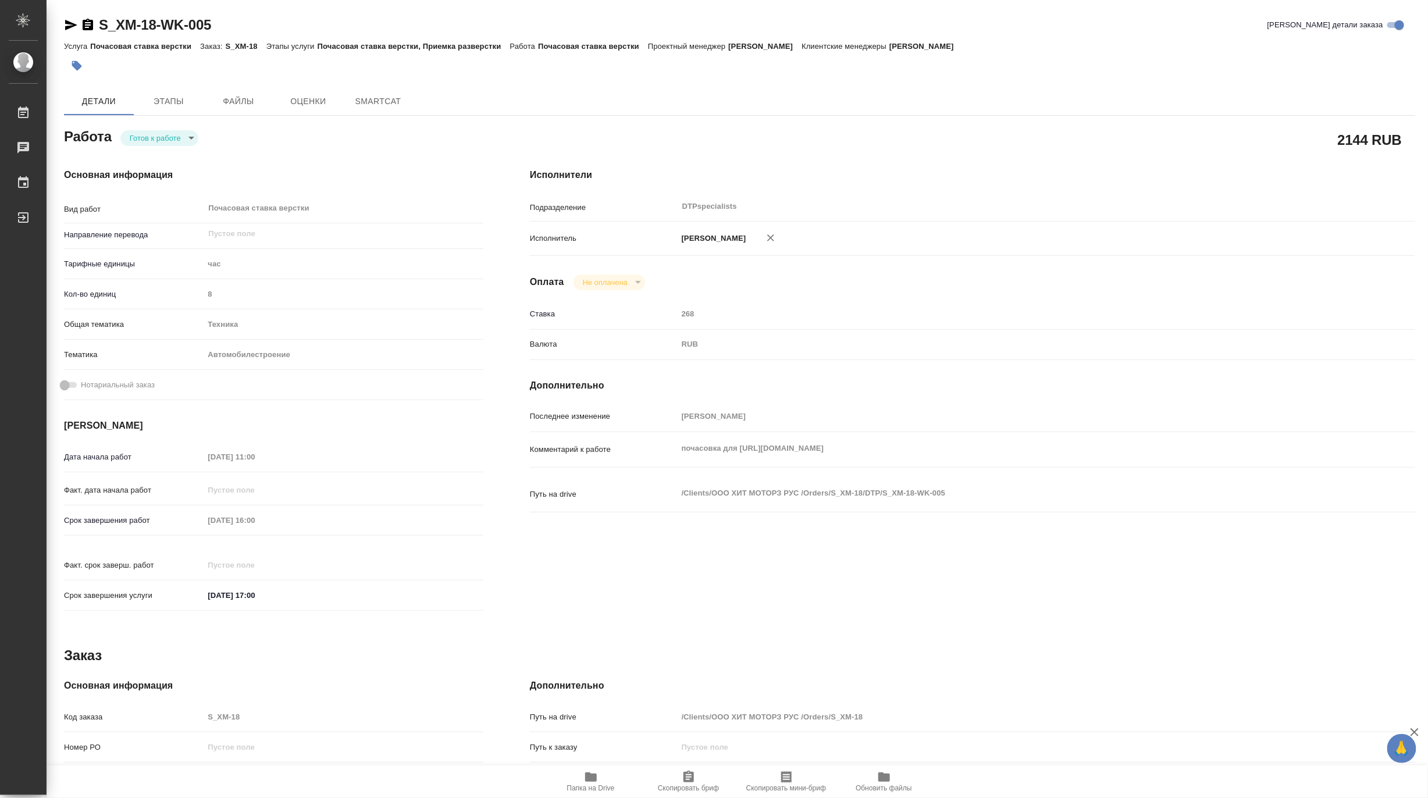
type textarea "x"
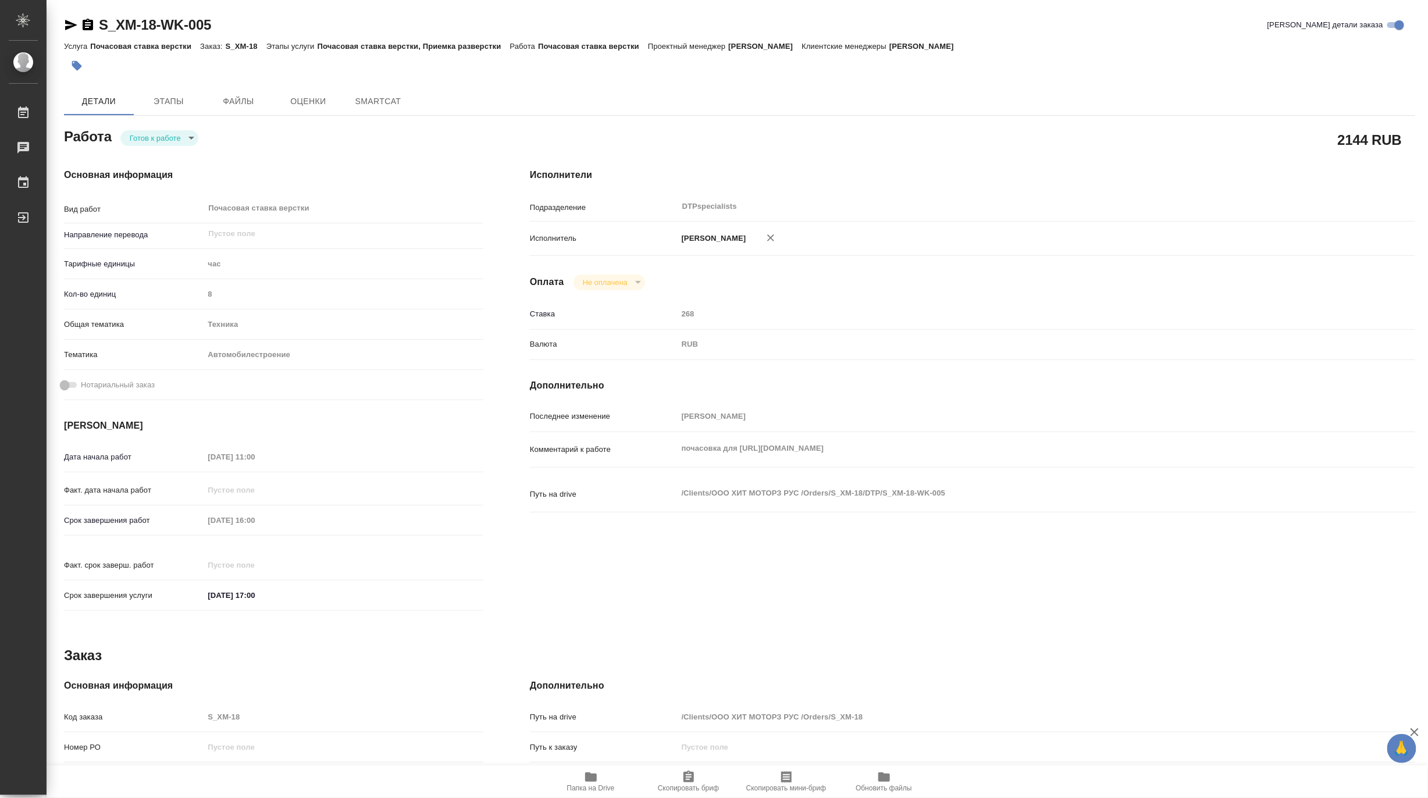
type textarea "x"
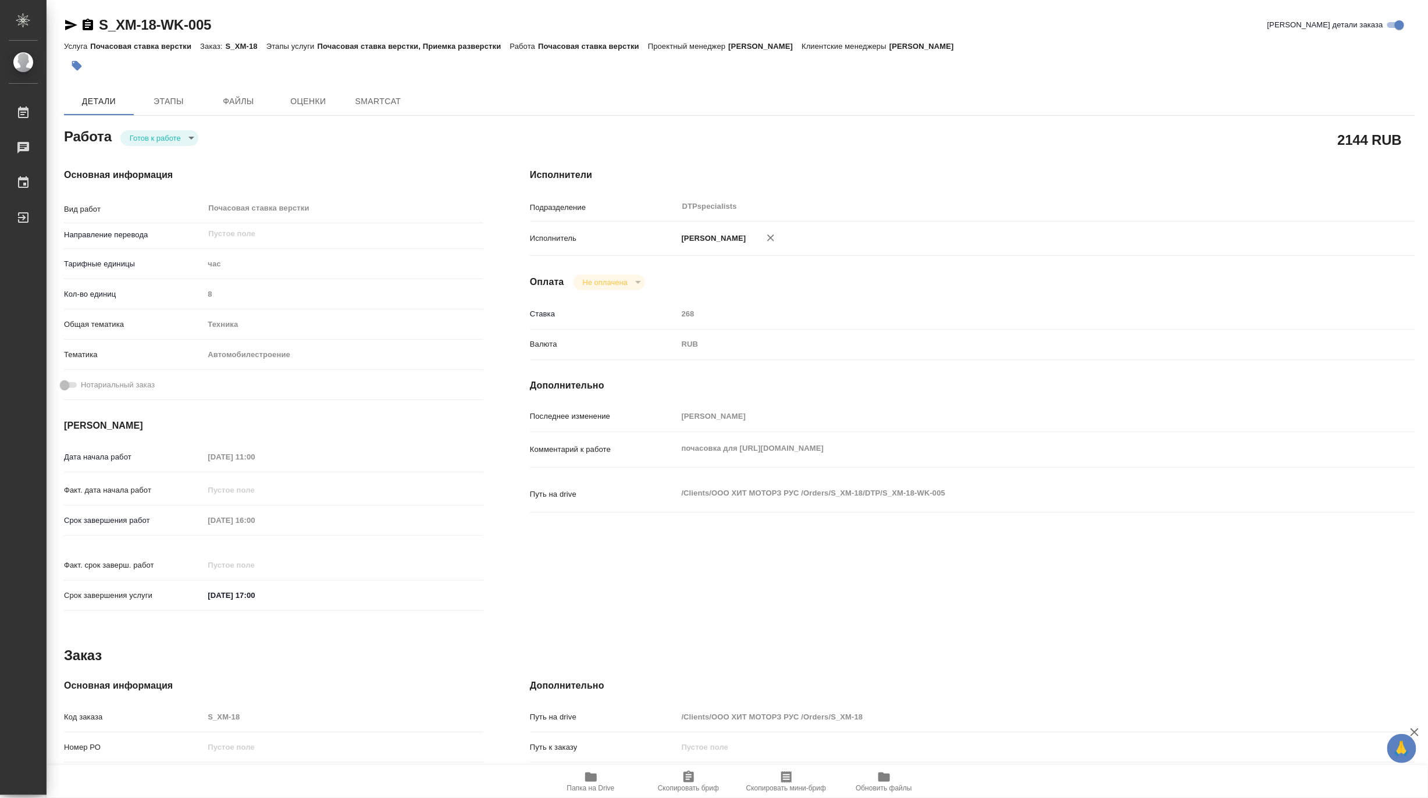
type textarea "x"
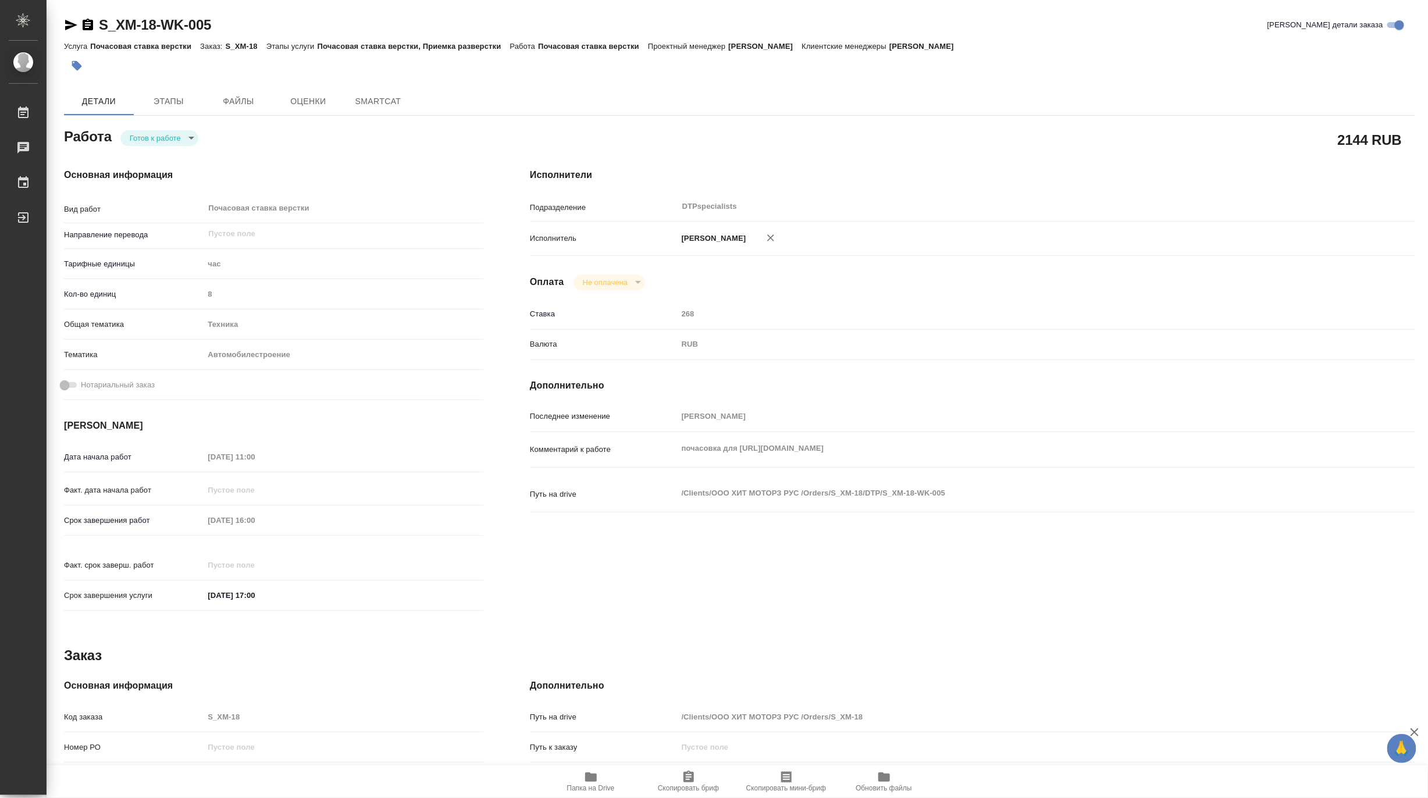
type textarea "x"
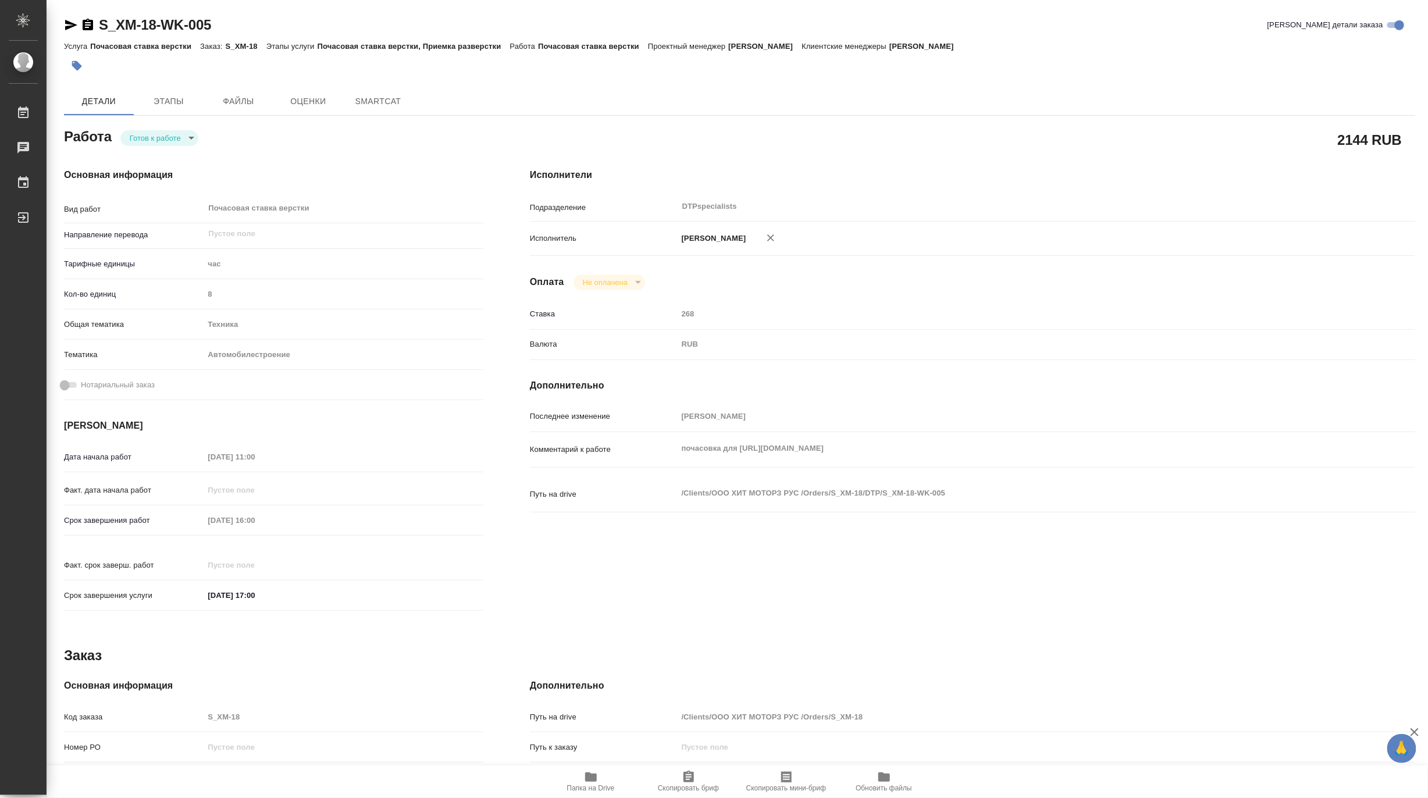
click at [142, 137] on body "🙏 .cls-1 fill:#fff; AWATERA Matveeva Maria Работы Чаты График Выйти S_XM-18-WK-…" at bounding box center [714, 399] width 1428 height 798
type textarea "x"
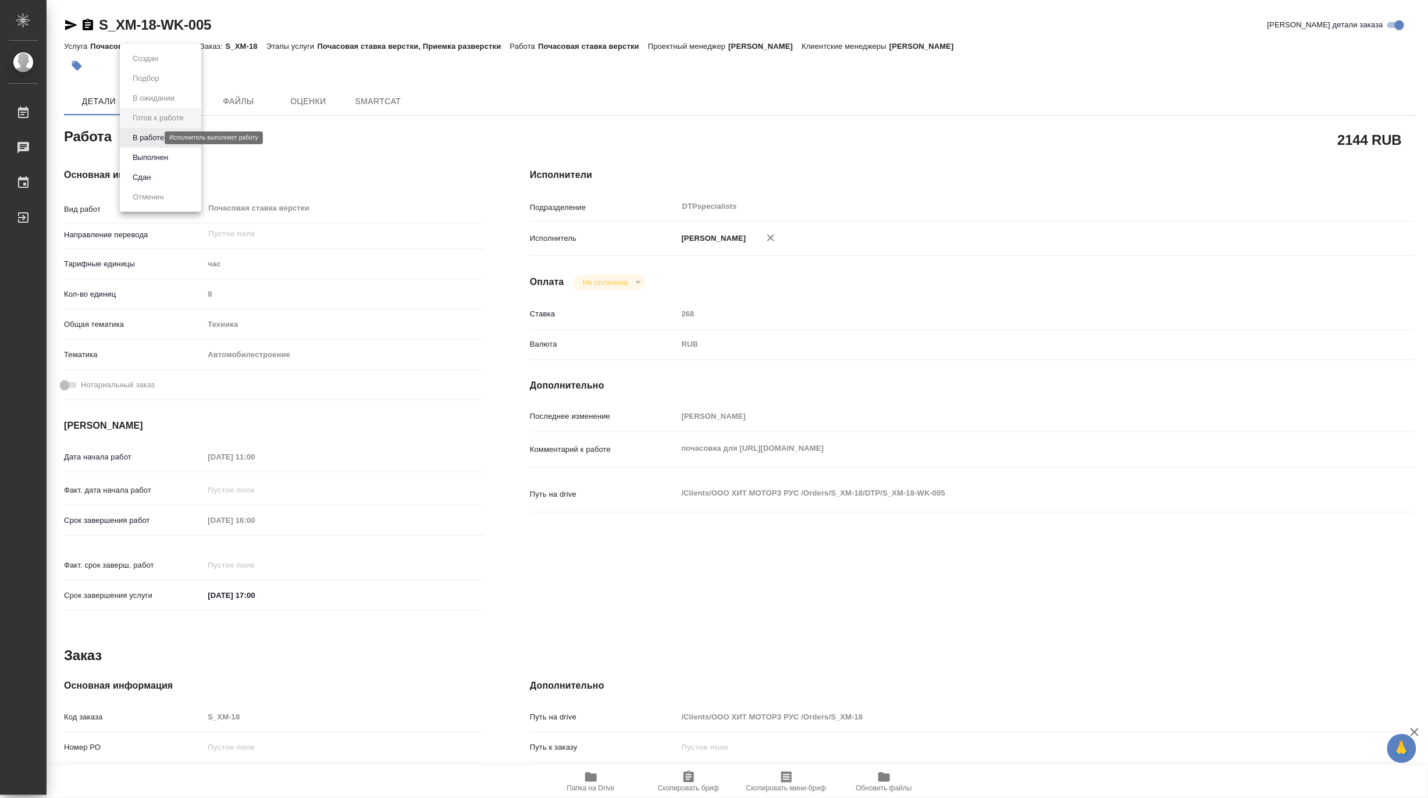
type textarea "x"
click at [142, 144] on li "В работе" at bounding box center [160, 138] width 81 height 20
type textarea "x"
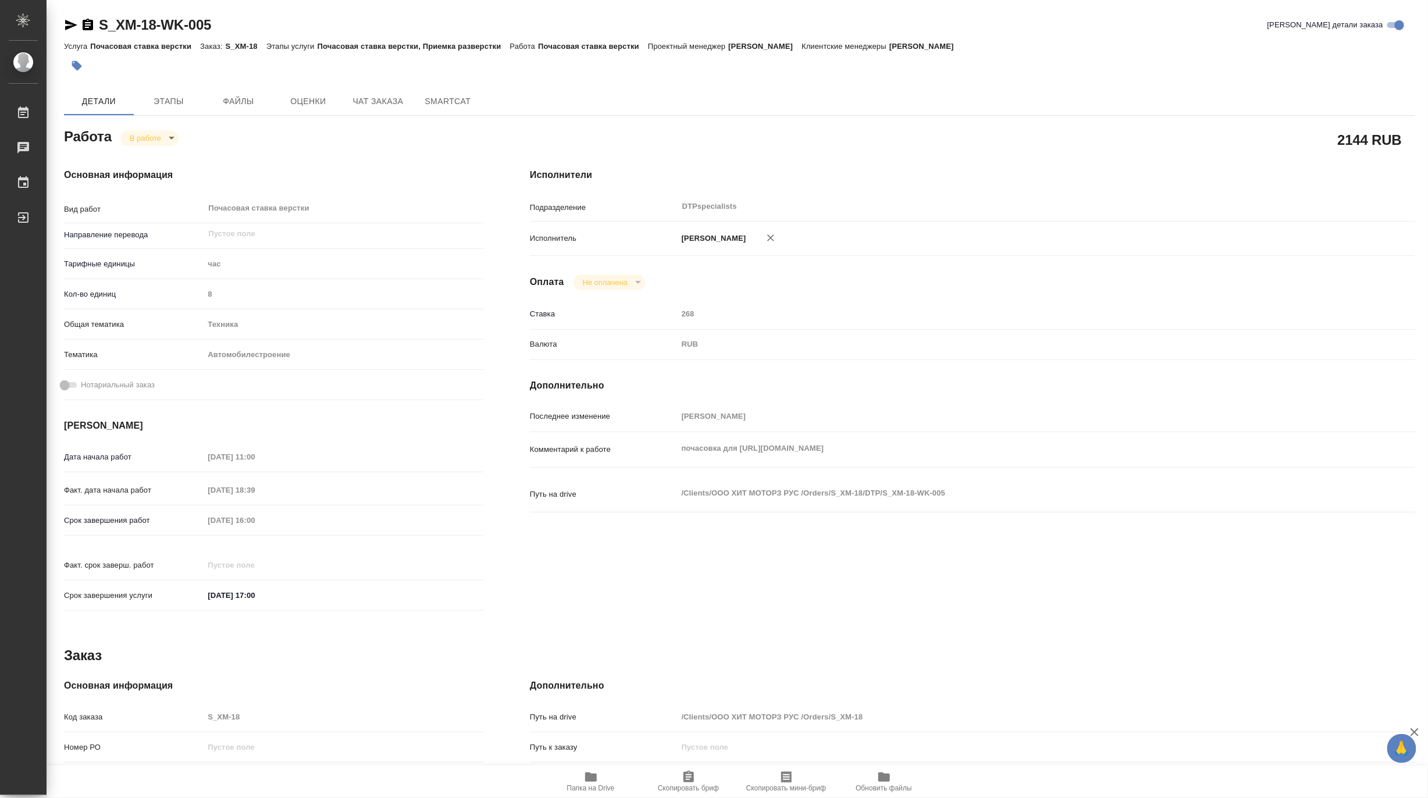
type textarea "x"
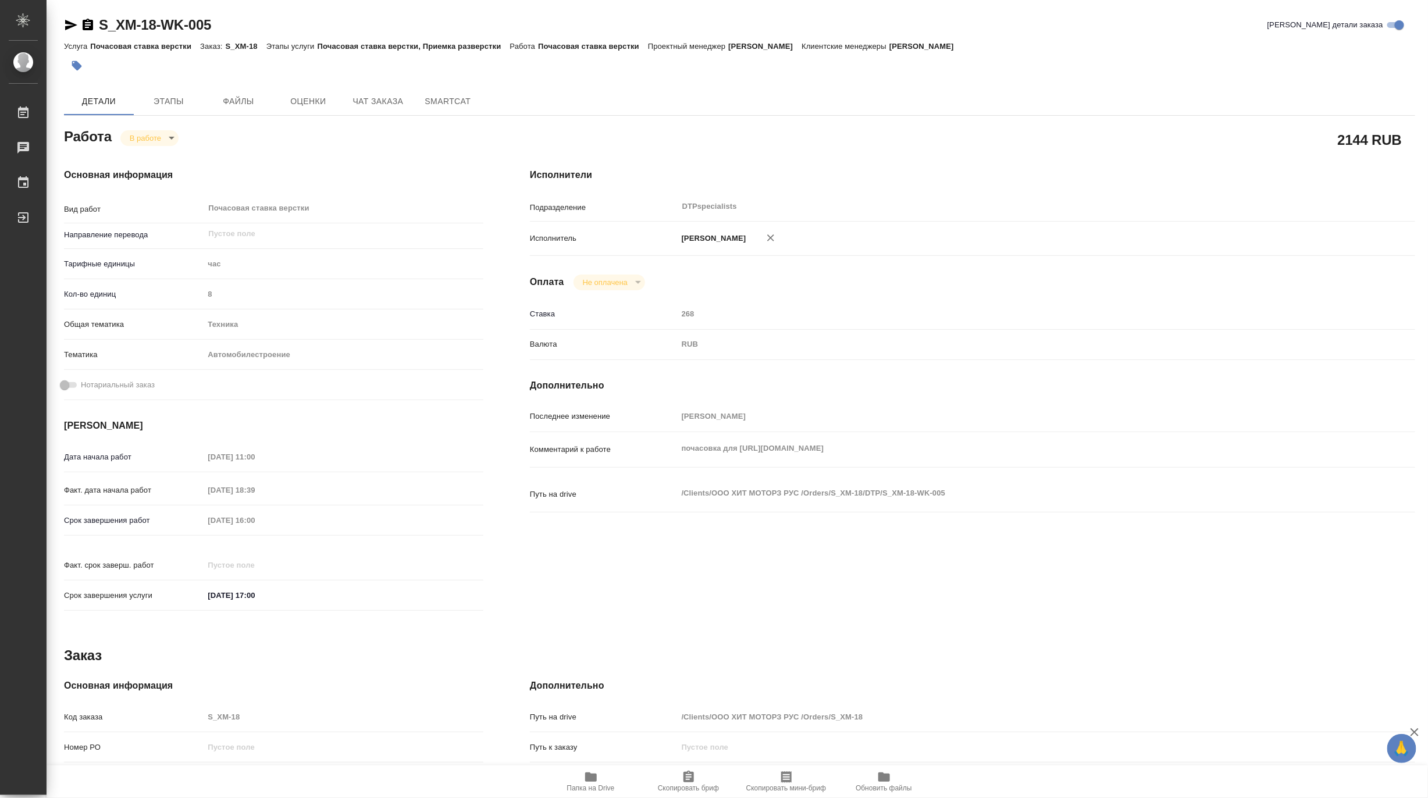
type textarea "x"
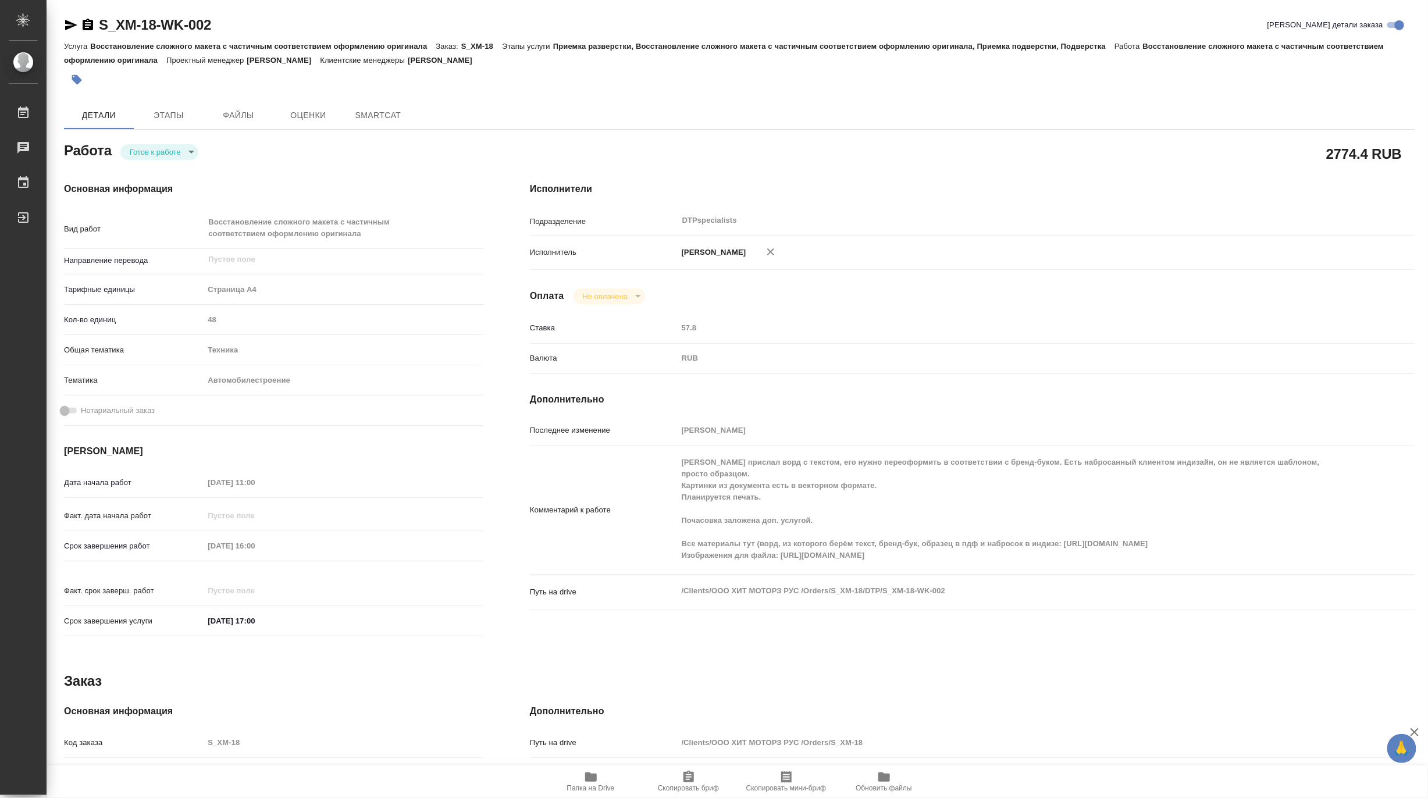
type textarea "x"
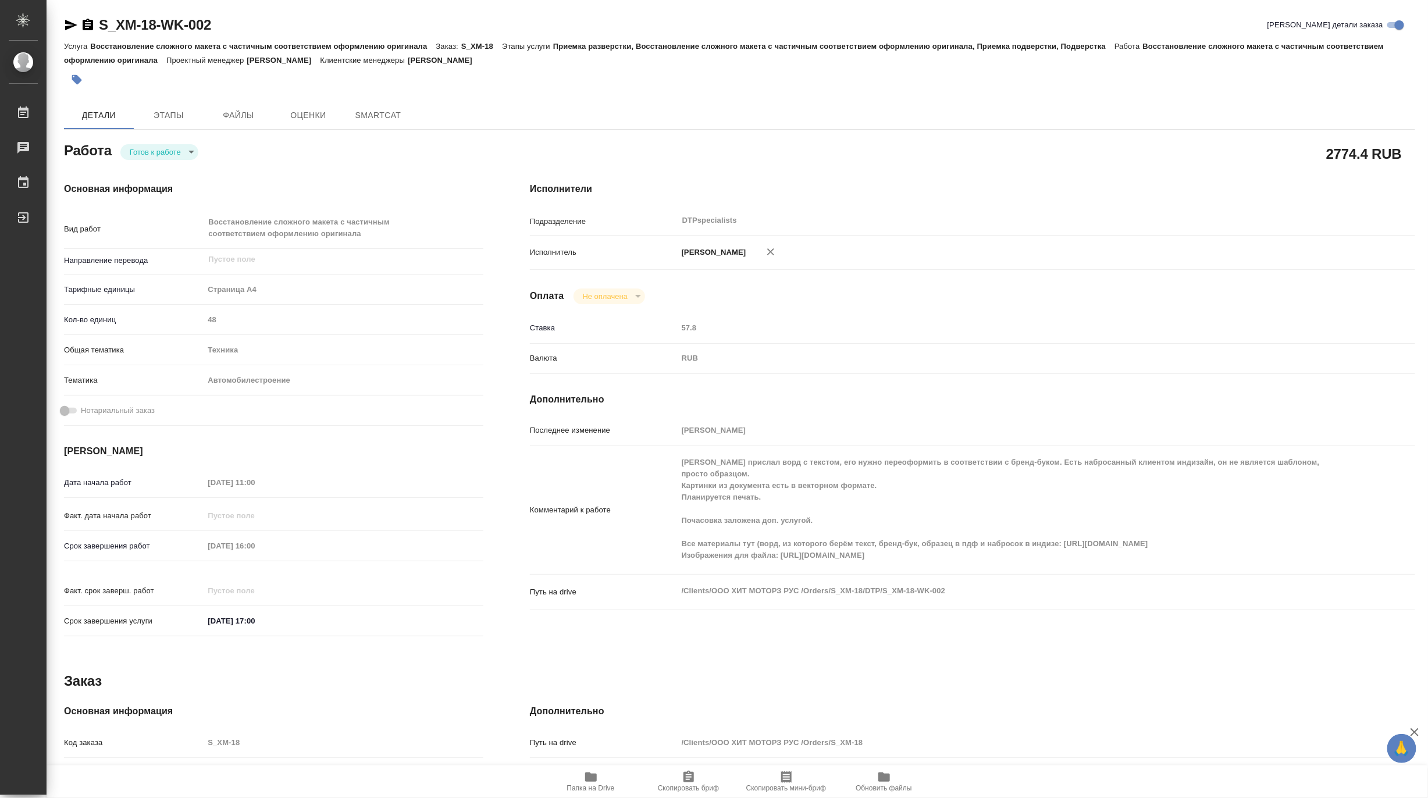
type textarea "x"
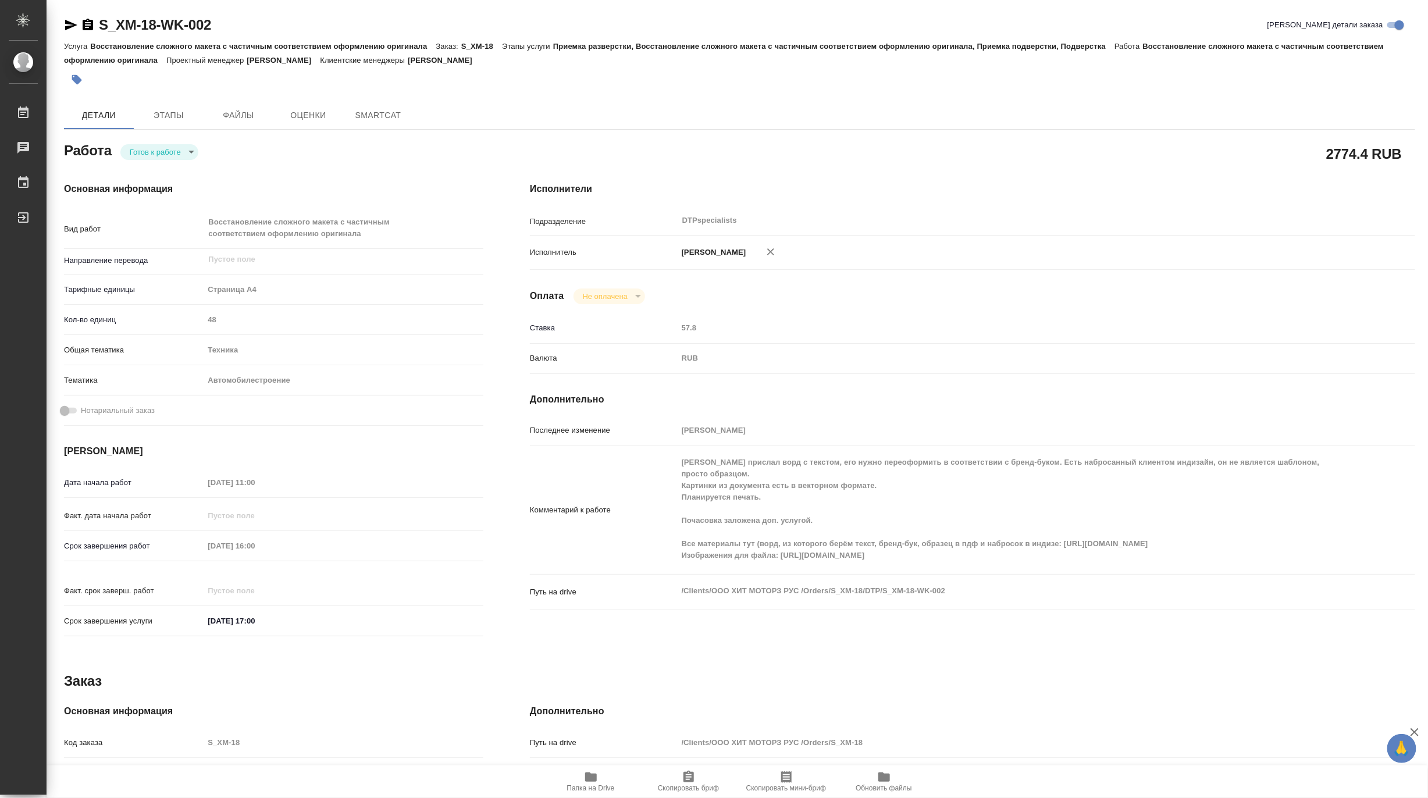
type textarea "x"
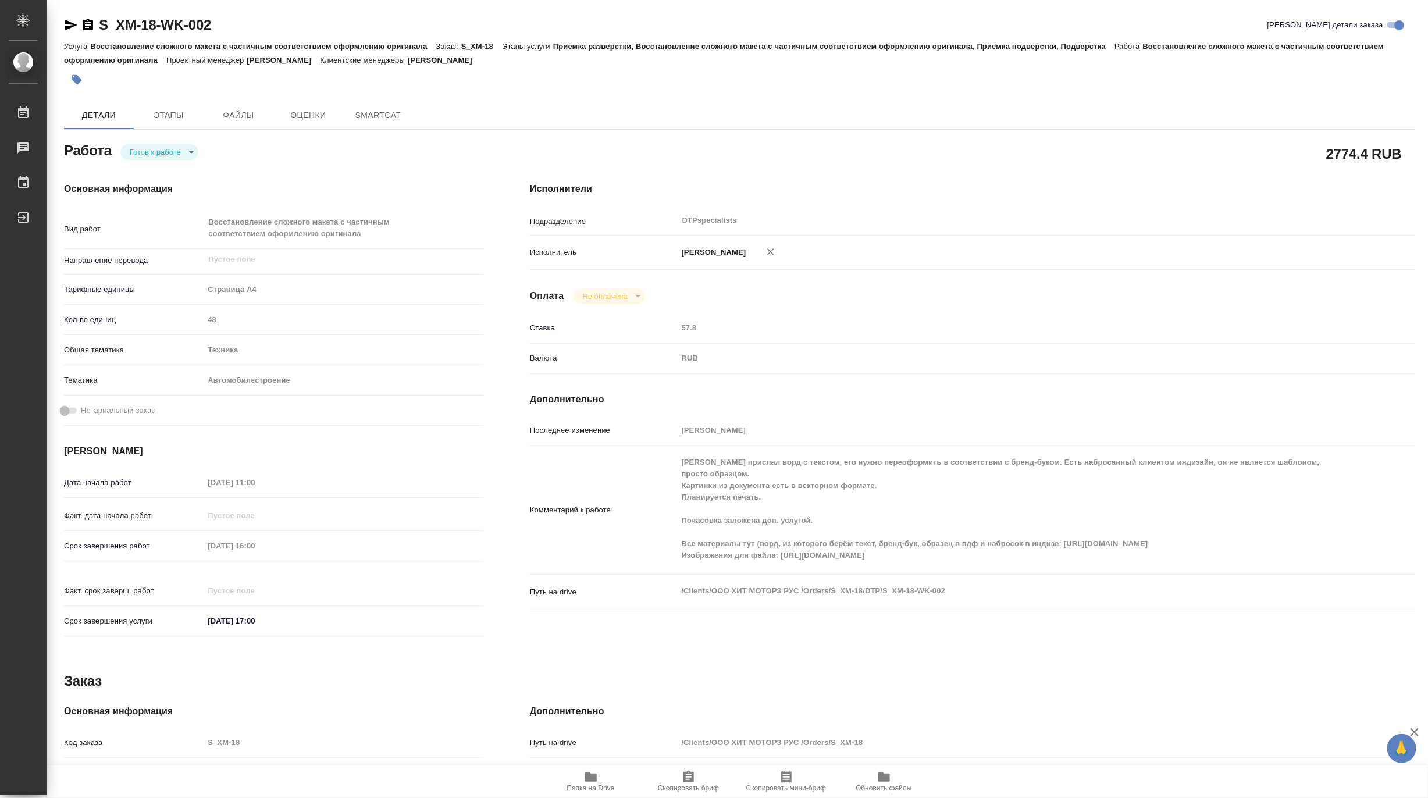
type textarea "x"
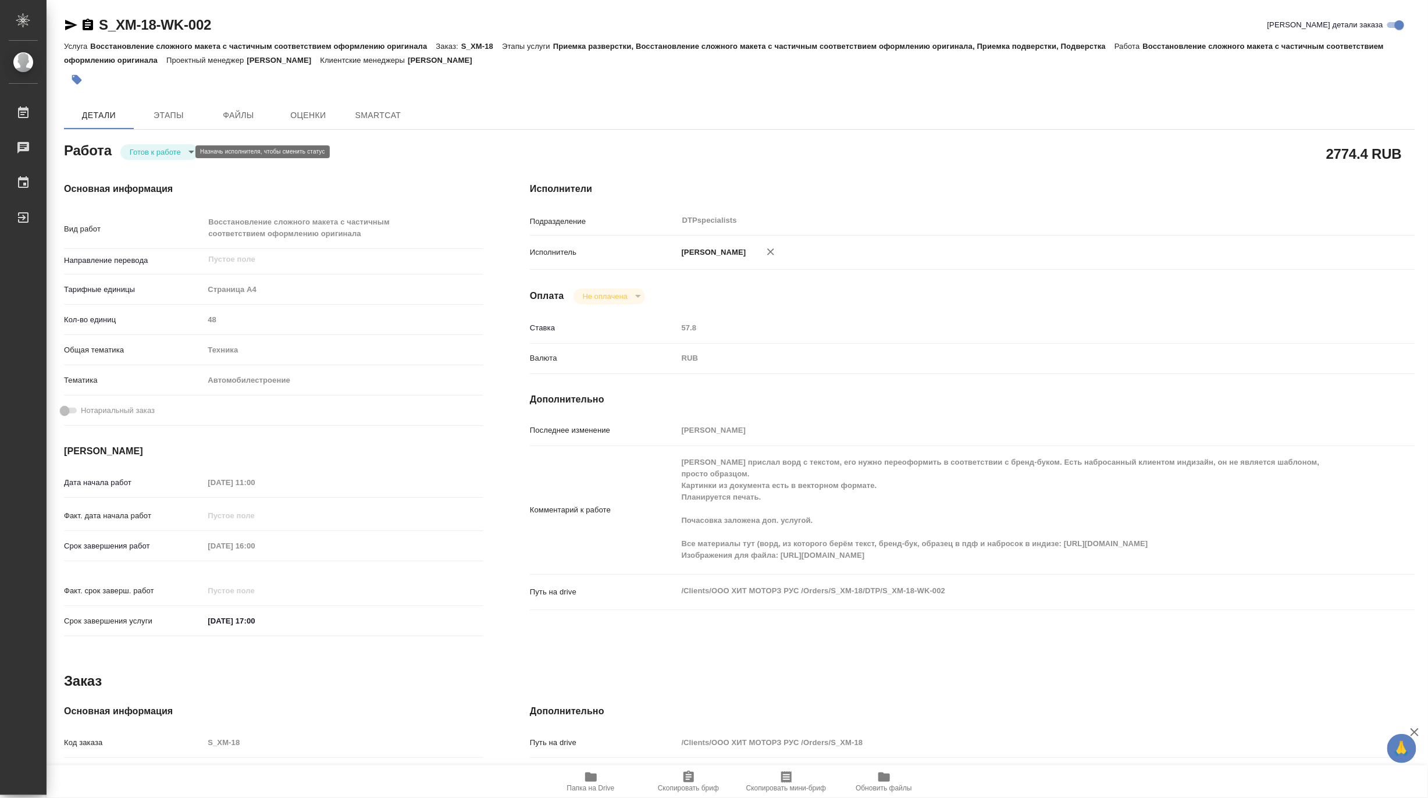
click at [141, 151] on body "🙏 .cls-1 fill:#fff; AWATERA Matveeva Maria Работы Чаты График Выйти S_XM-18-WK-…" at bounding box center [714, 399] width 1428 height 798
click at [141, 154] on button "В работе" at bounding box center [148, 151] width 38 height 13
type textarea "x"
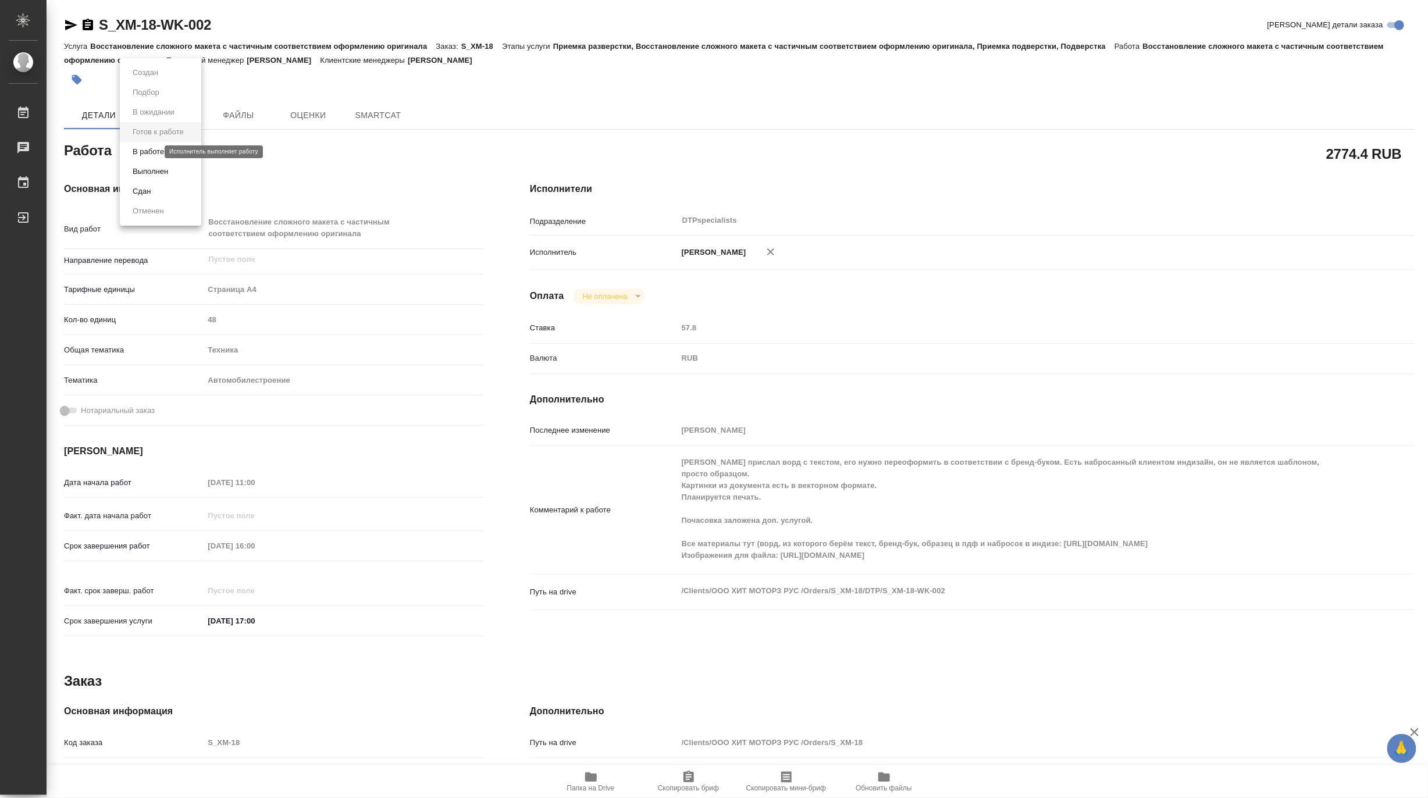
type textarea "x"
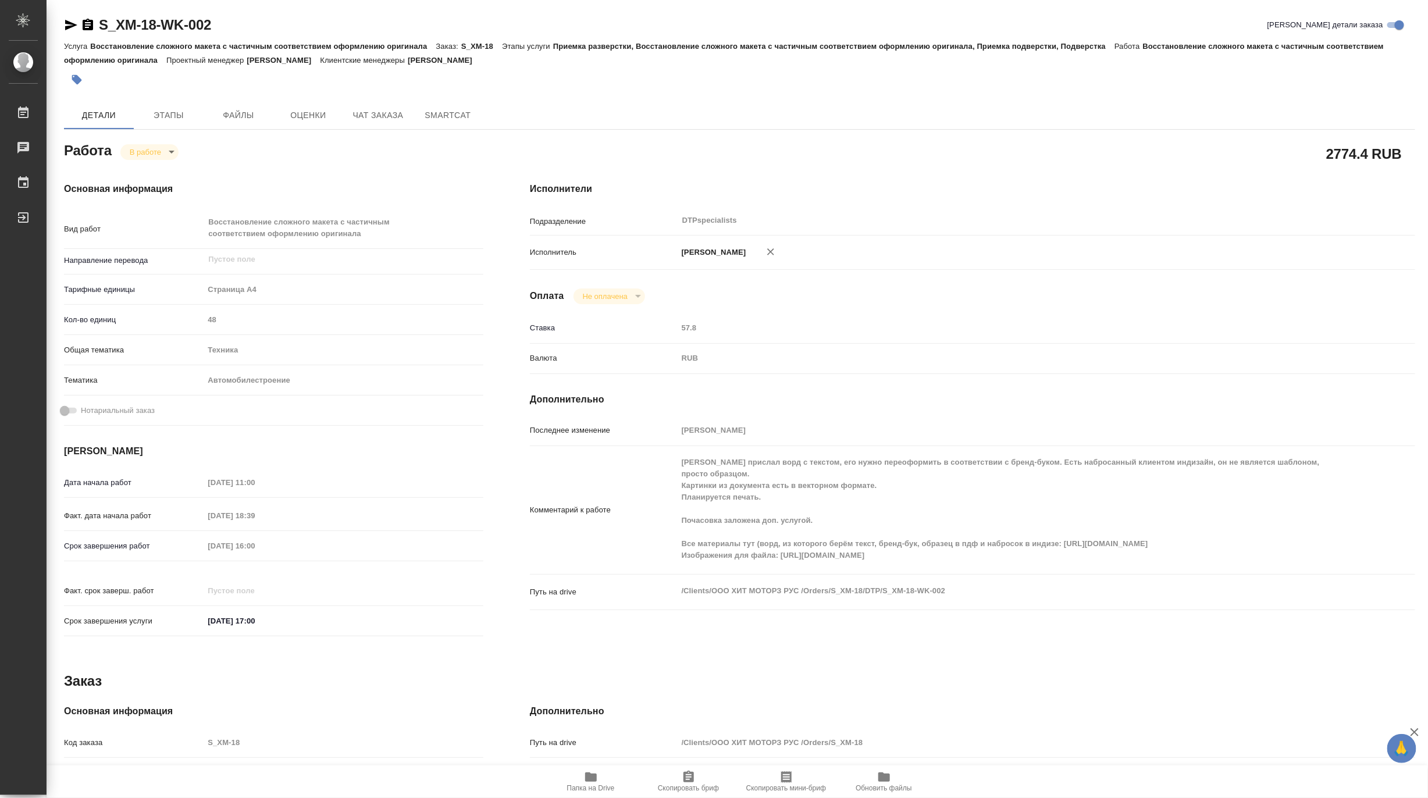
type textarea "x"
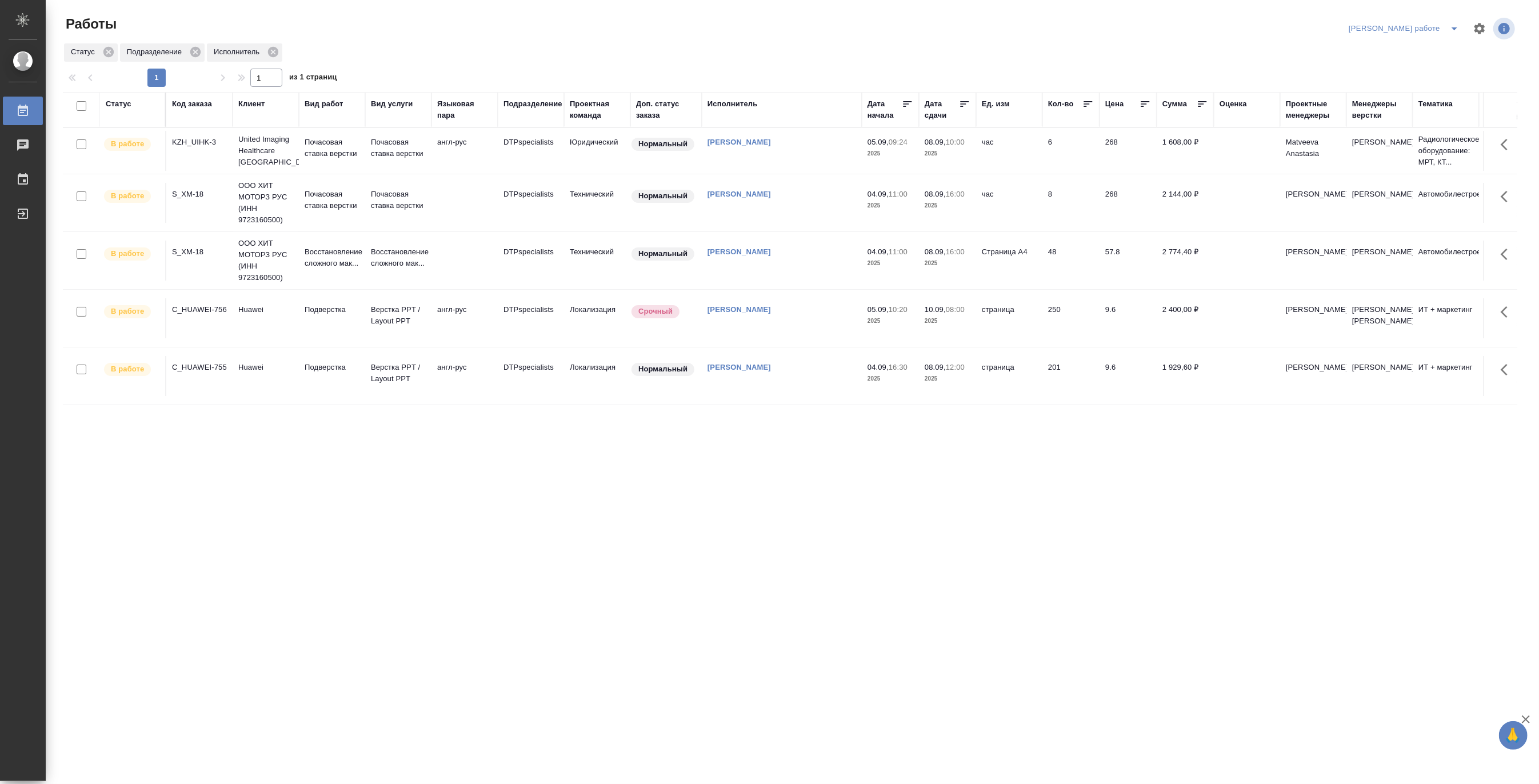
click at [1402, 24] on icon "split button" at bounding box center [1454, 28] width 14 height 14
click at [1402, 63] on li "Матвеева_назначено" at bounding box center [1413, 70] width 103 height 19
